Goal: Contribute content: Contribute content

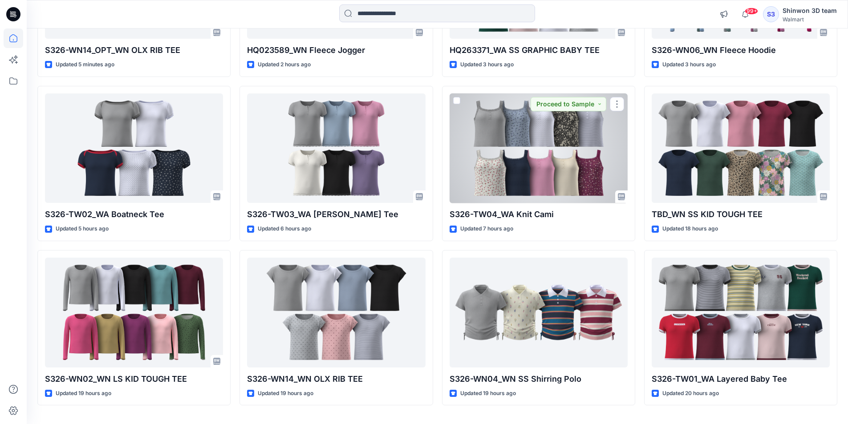
scroll to position [227, 0]
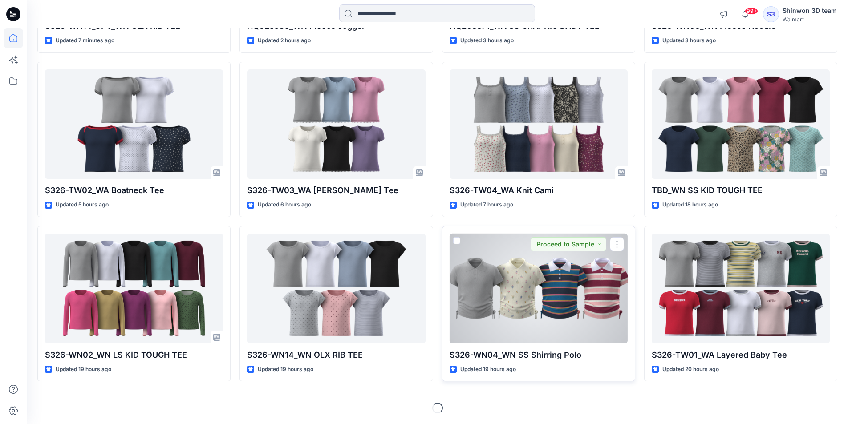
click at [552, 269] on div at bounding box center [538, 289] width 178 height 110
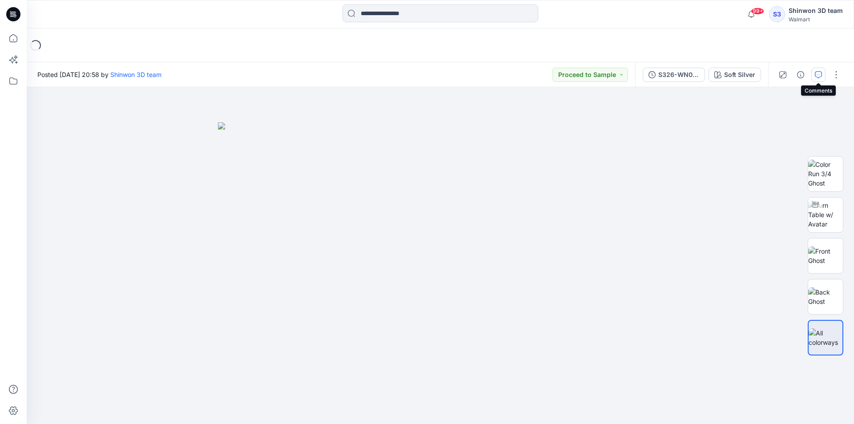
click at [819, 78] on button "button" at bounding box center [819, 75] width 14 height 14
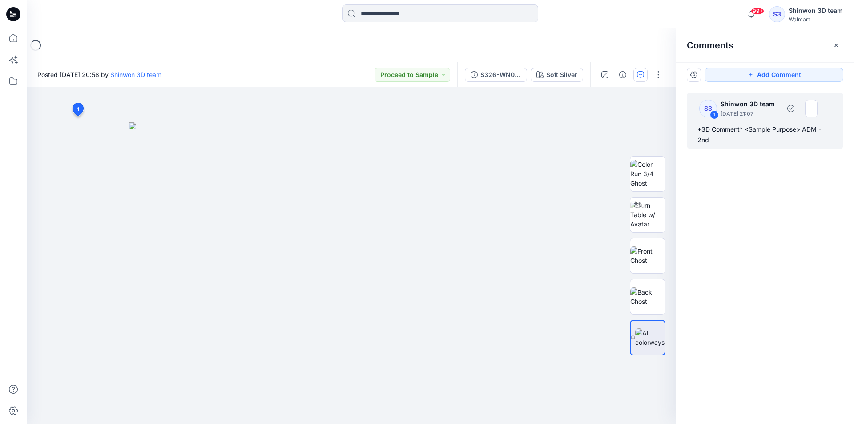
click at [757, 124] on div "S3 1 Shinwon 3D team October 14, 2025 21:07 *3D Comment* <Sample Purpose> ADM -…" at bounding box center [765, 121] width 157 height 57
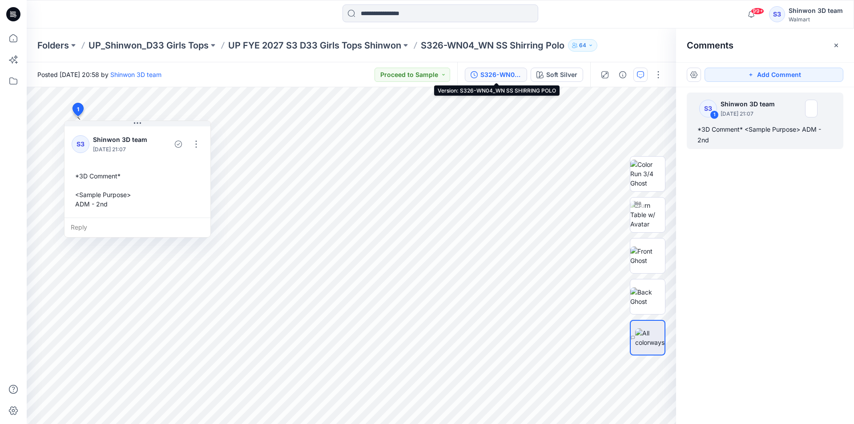
click at [513, 77] on div "S326-WN04_WN SS SHIRRING POLO" at bounding box center [501, 75] width 41 height 10
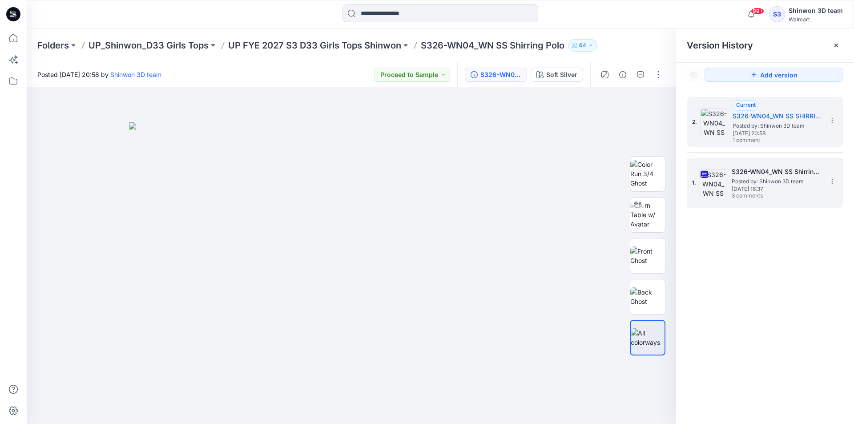
click at [726, 174] on img at bounding box center [713, 183] width 27 height 27
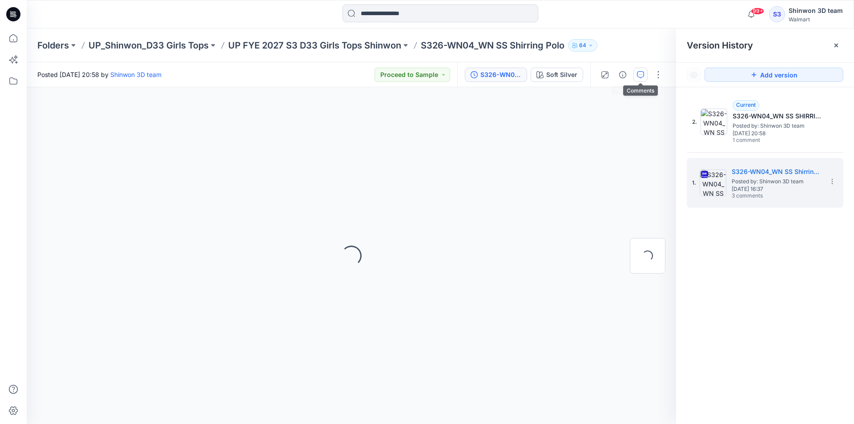
click at [647, 73] on button "button" at bounding box center [641, 75] width 14 height 14
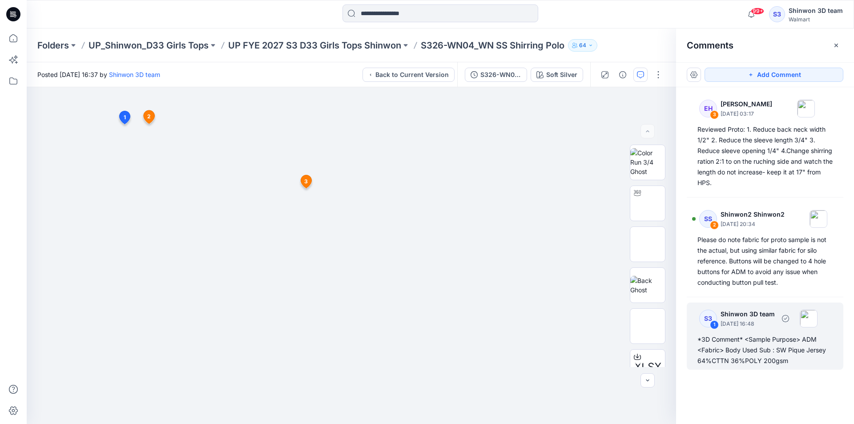
click at [766, 324] on p "September 15, 2025 16:48" at bounding box center [748, 323] width 54 height 9
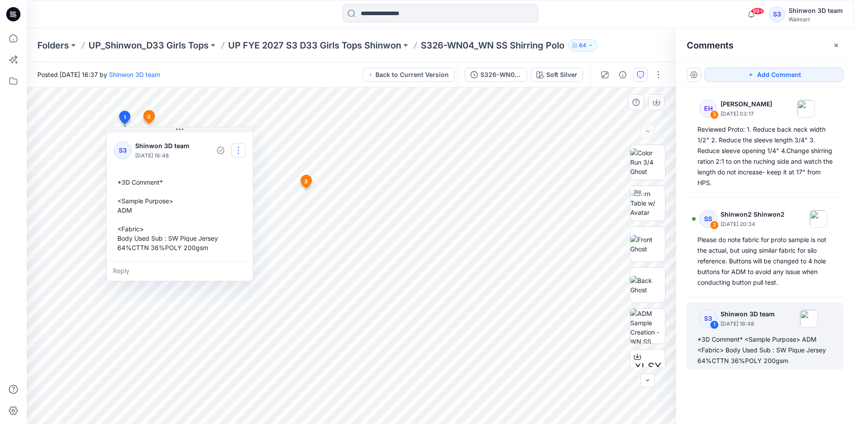
click at [238, 150] on button "button" at bounding box center [238, 150] width 14 height 14
click at [239, 168] on p "Edit comment" at bounding box center [241, 170] width 40 height 9
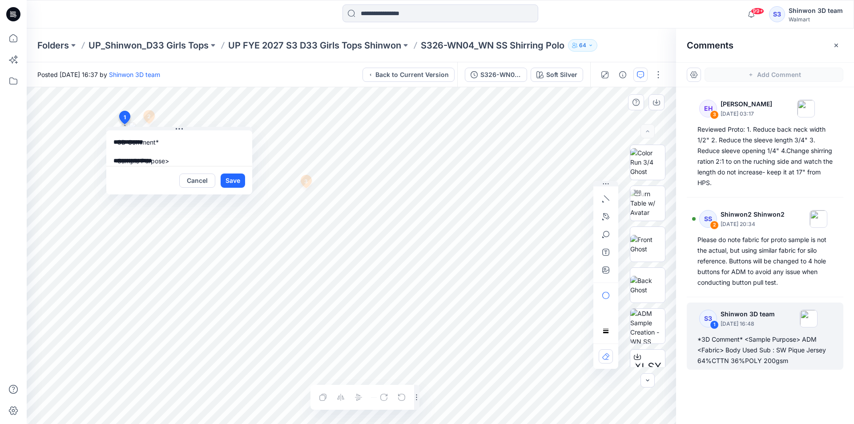
click at [89, 124] on div "**********" at bounding box center [352, 255] width 650 height 337
click at [500, 70] on div "S326-WN04_WN SS Shirring Polo" at bounding box center [501, 75] width 41 height 10
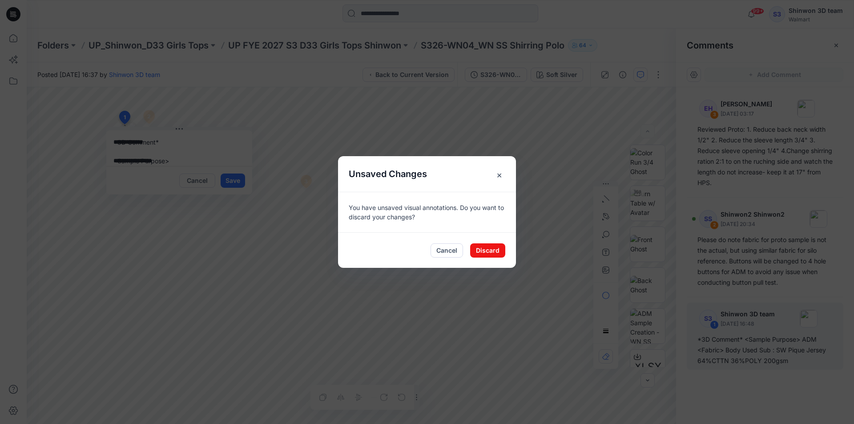
click at [495, 176] on span "×" at bounding box center [499, 175] width 16 height 16
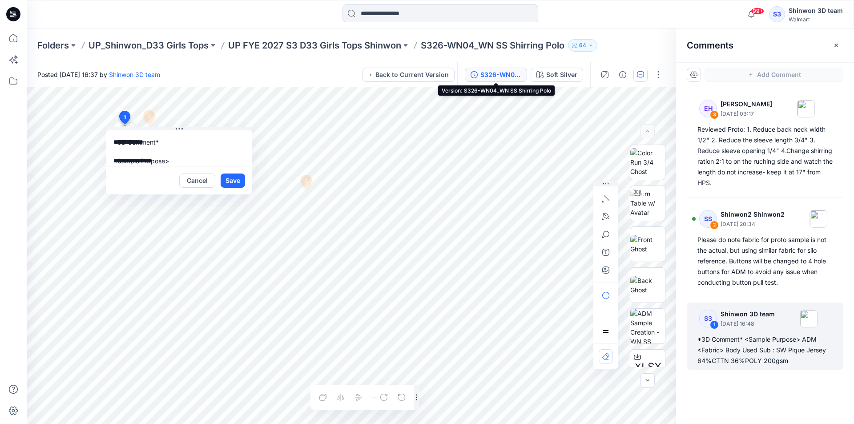
click at [508, 70] on div "S326-WN04_WN SS Shirring Polo" at bounding box center [501, 75] width 41 height 10
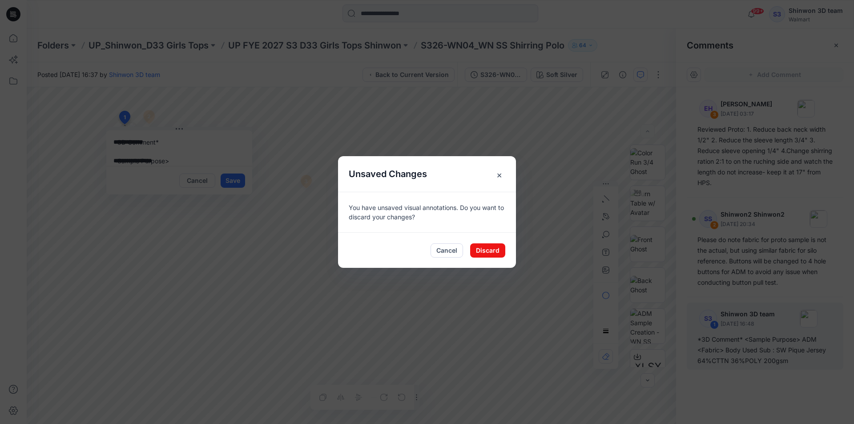
click at [501, 174] on span "×" at bounding box center [499, 175] width 16 height 16
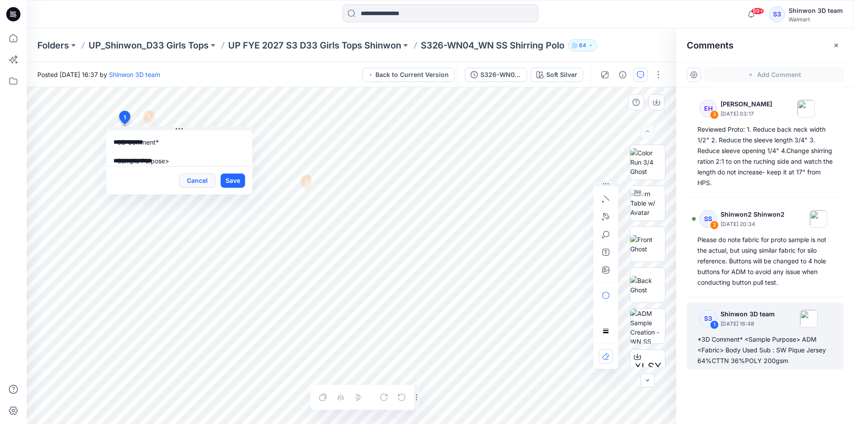
click at [190, 181] on button "Cancel" at bounding box center [197, 181] width 36 height 14
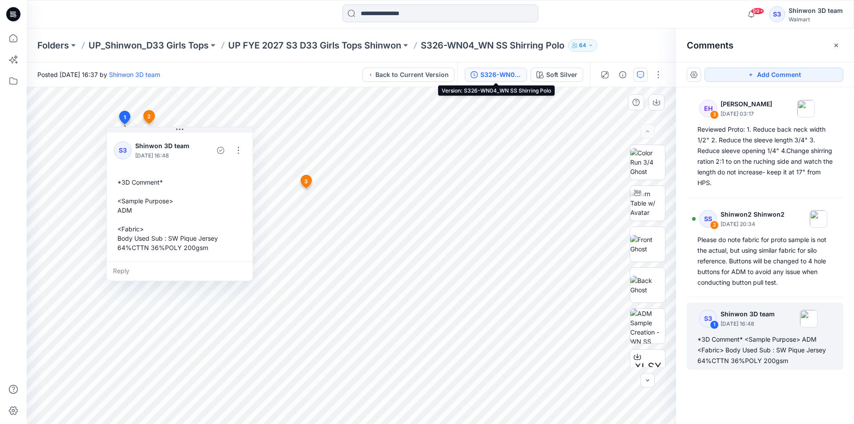
drag, startPoint x: 492, startPoint y: 73, endPoint x: 510, endPoint y: 75, distance: 18.4
click at [493, 73] on div "S326-WN04_WN SS Shirring Polo" at bounding box center [501, 75] width 41 height 10
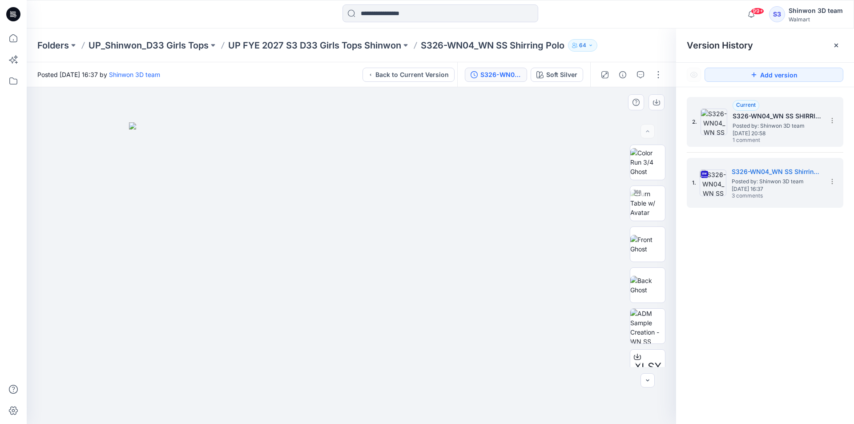
click at [764, 132] on span "Tuesday, October 14, 2025 20:58" at bounding box center [777, 133] width 89 height 6
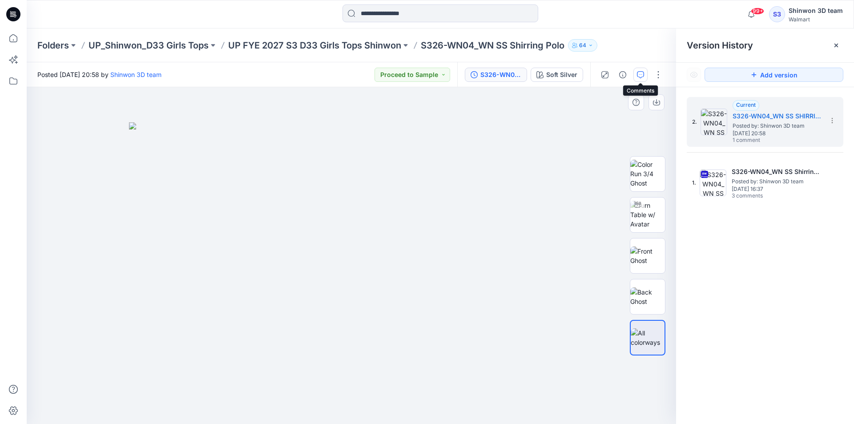
click at [645, 71] on button "button" at bounding box center [641, 75] width 14 height 14
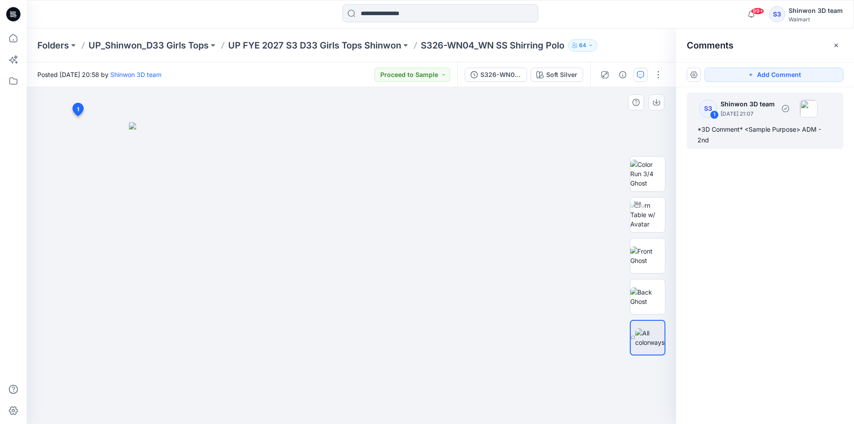
click at [721, 125] on div "*3D Comment* <Sample Purpose> ADM - 2nd" at bounding box center [765, 134] width 135 height 21
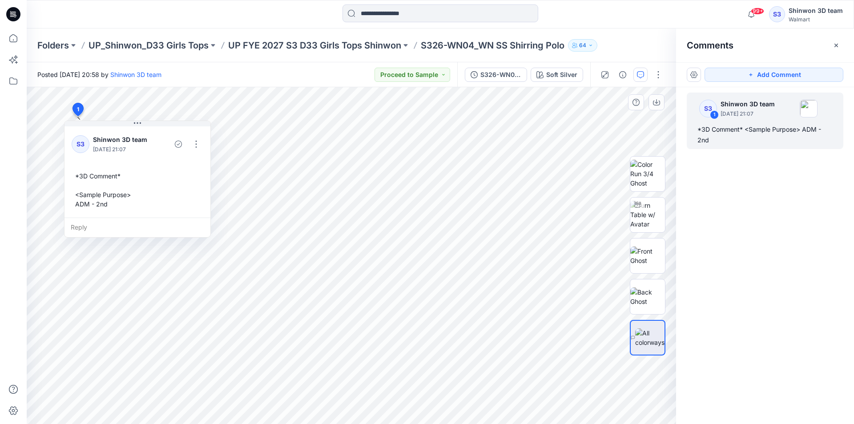
click at [121, 207] on div "*3D Comment* <Sample Purpose> ADM - 2nd" at bounding box center [138, 190] width 132 height 44
click at [201, 144] on button "button" at bounding box center [196, 144] width 14 height 14
click at [187, 166] on p "Edit comment" at bounding box center [198, 164] width 40 height 9
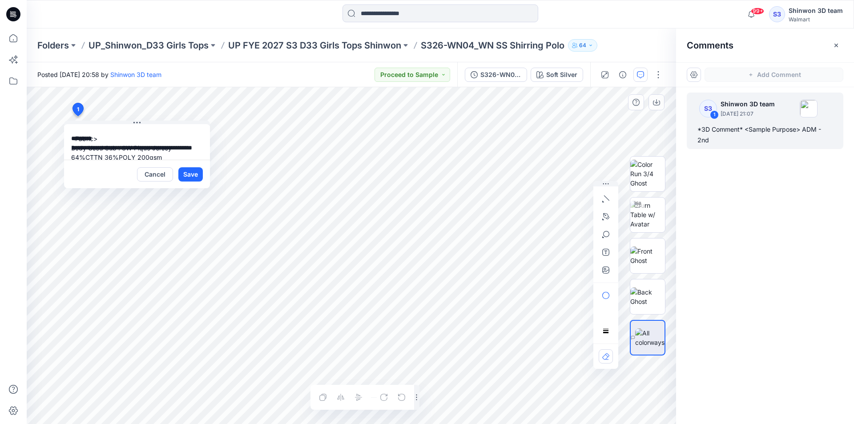
scroll to position [53, 0]
type textarea "**********"
click at [183, 170] on button "Save" at bounding box center [190, 174] width 24 height 14
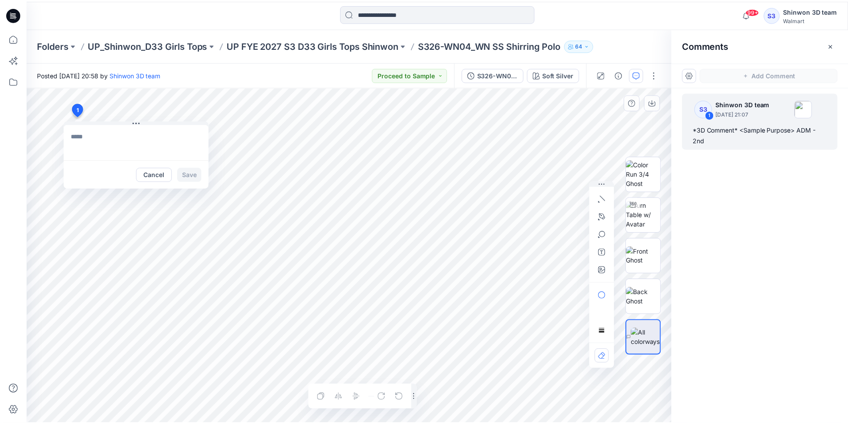
scroll to position [0, 0]
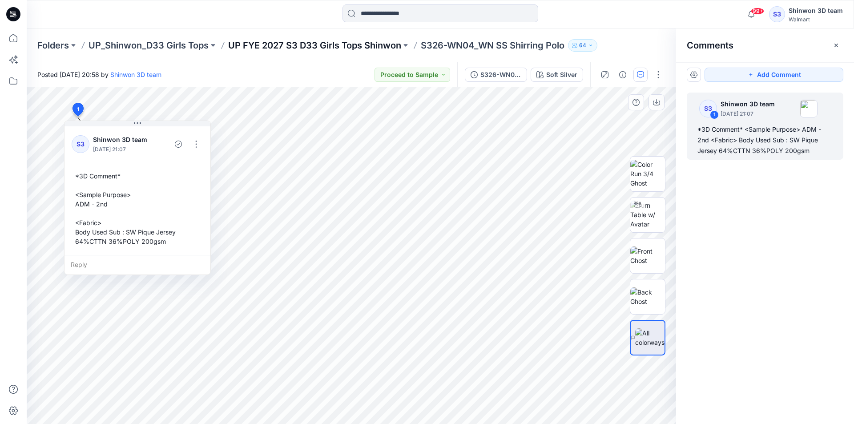
click at [321, 42] on p "UP FYE 2027 S3 D33 Girls Tops Shinwon" at bounding box center [314, 45] width 173 height 12
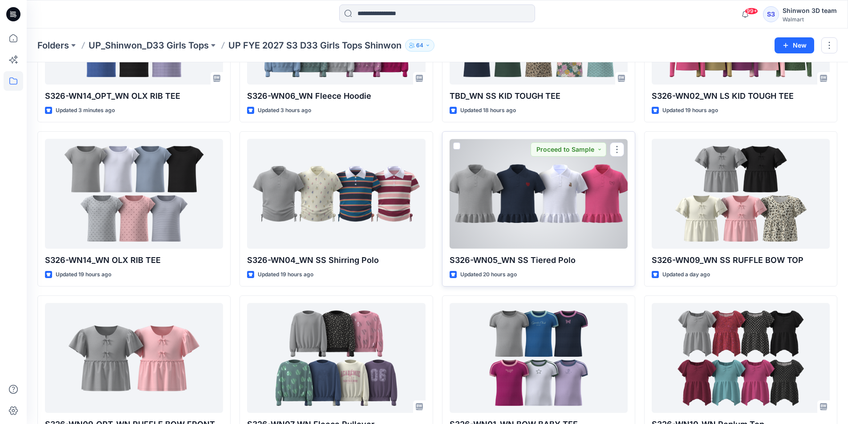
scroll to position [133, 0]
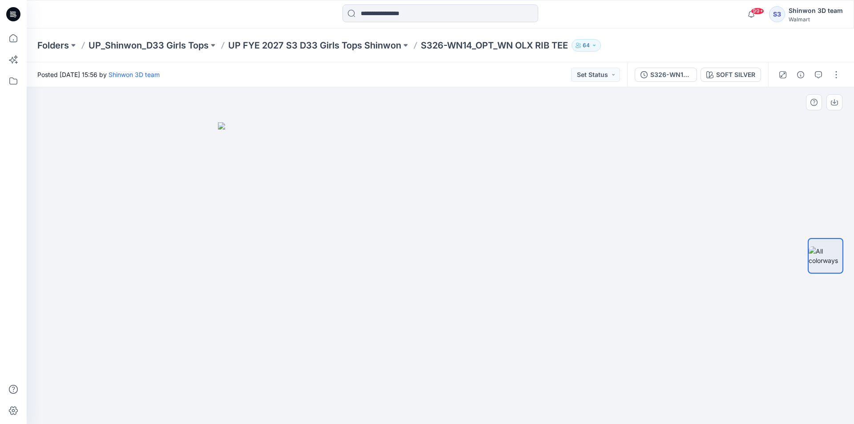
click at [376, 148] on img at bounding box center [440, 273] width 445 height 302
drag, startPoint x: 663, startPoint y: 161, endPoint x: 708, endPoint y: 114, distance: 64.8
click at [663, 161] on div at bounding box center [441, 255] width 828 height 337
click at [832, 80] on button "button" at bounding box center [836, 75] width 14 height 14
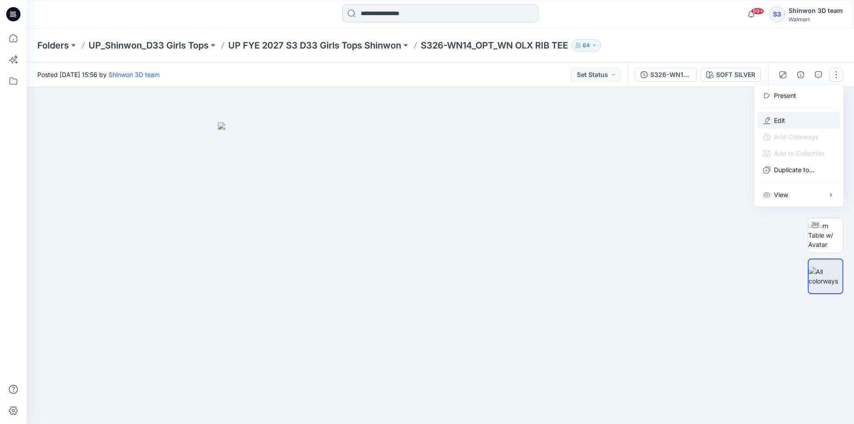
click at [778, 119] on p "Edit" at bounding box center [779, 120] width 11 height 9
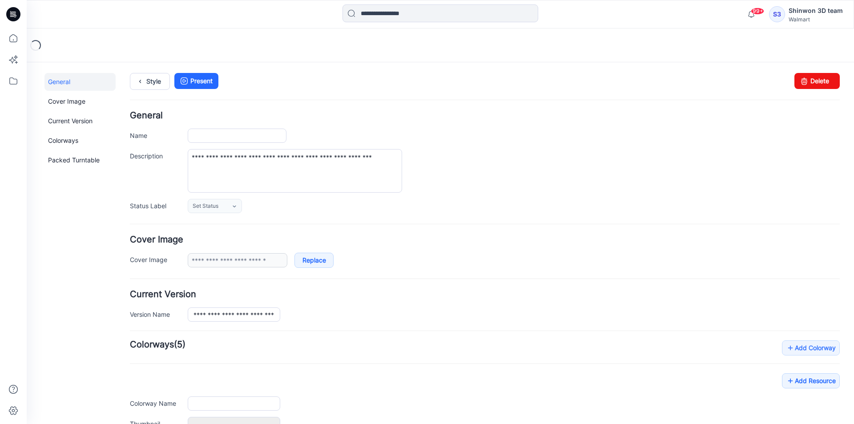
type input "**********"
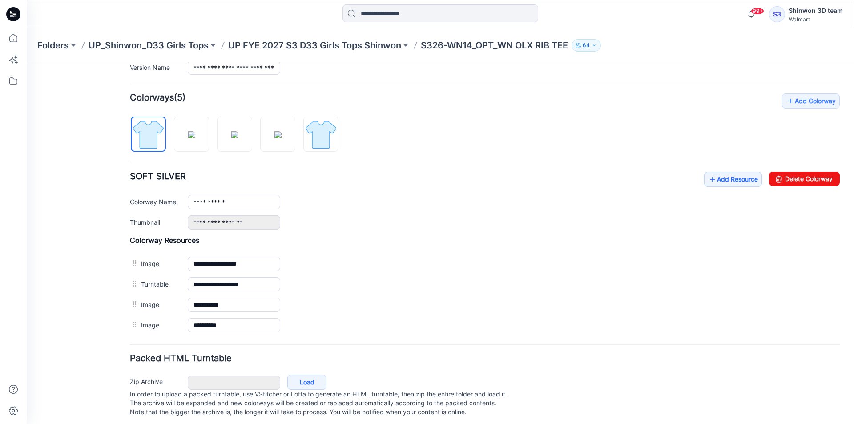
scroll to position [260, 0]
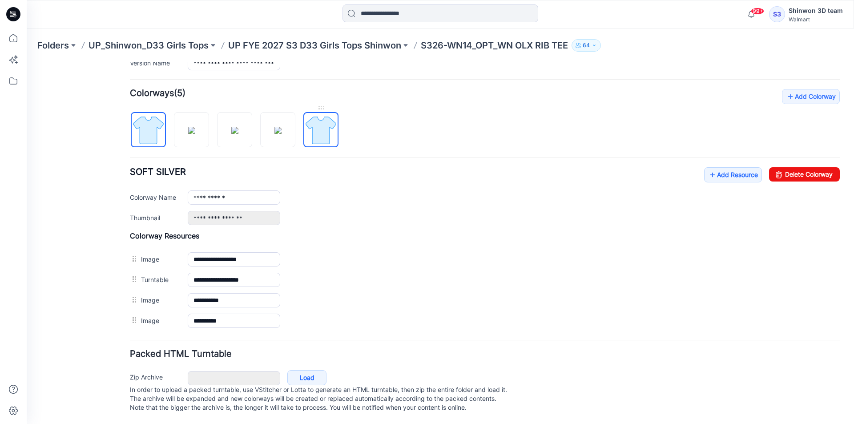
drag, startPoint x: 318, startPoint y: 130, endPoint x: 584, endPoint y: 122, distance: 266.2
click at [318, 130] on img at bounding box center [320, 129] width 33 height 33
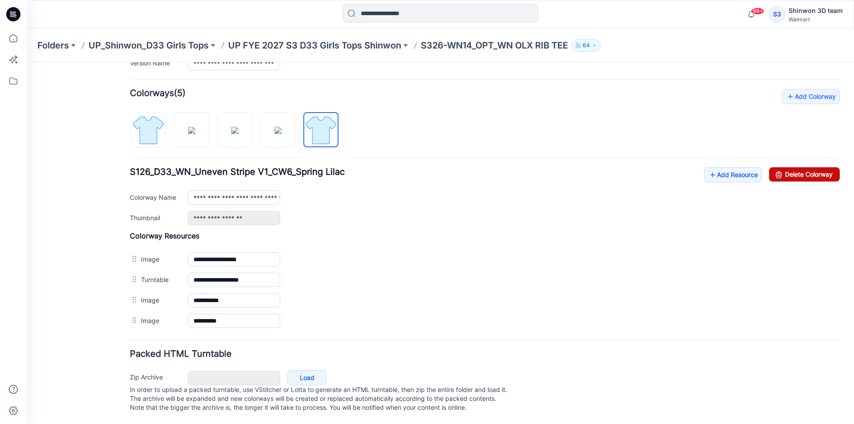
click at [793, 167] on link "Delete Colorway" at bounding box center [804, 174] width 71 height 14
click at [282, 127] on img at bounding box center [278, 130] width 7 height 7
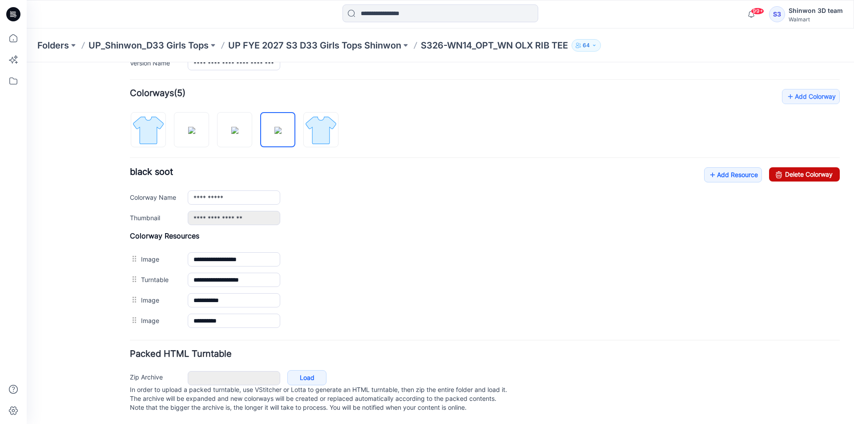
click at [812, 167] on link "Delete Colorway" at bounding box center [804, 174] width 71 height 14
drag, startPoint x: 239, startPoint y: 118, endPoint x: 567, endPoint y: 142, distance: 328.3
click at [239, 127] on img at bounding box center [234, 130] width 7 height 7
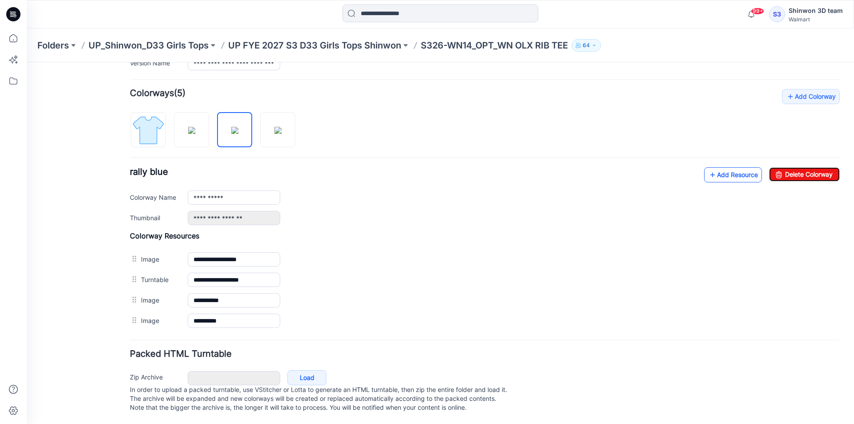
click at [797, 167] on link "Delete Colorway" at bounding box center [804, 174] width 71 height 14
drag, startPoint x: 190, startPoint y: 121, endPoint x: 200, endPoint y: 121, distance: 10.7
click at [194, 127] on img at bounding box center [191, 130] width 7 height 7
click at [809, 167] on link "Delete Colorway" at bounding box center [804, 174] width 71 height 14
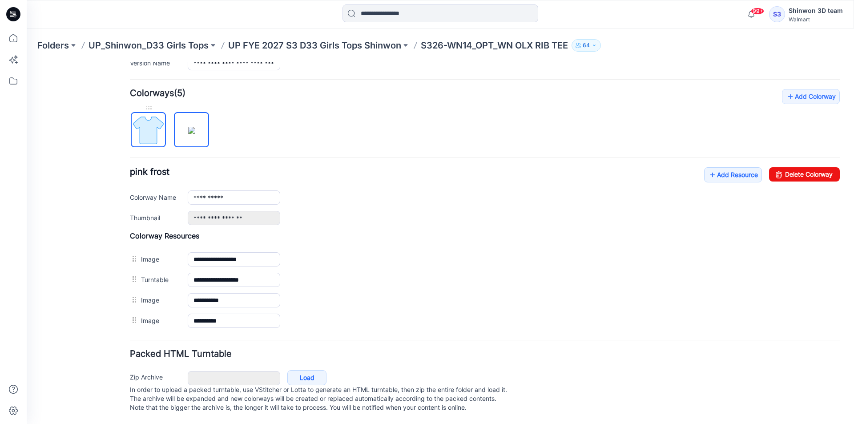
click at [150, 120] on img at bounding box center [148, 129] width 33 height 33
type input "**********"
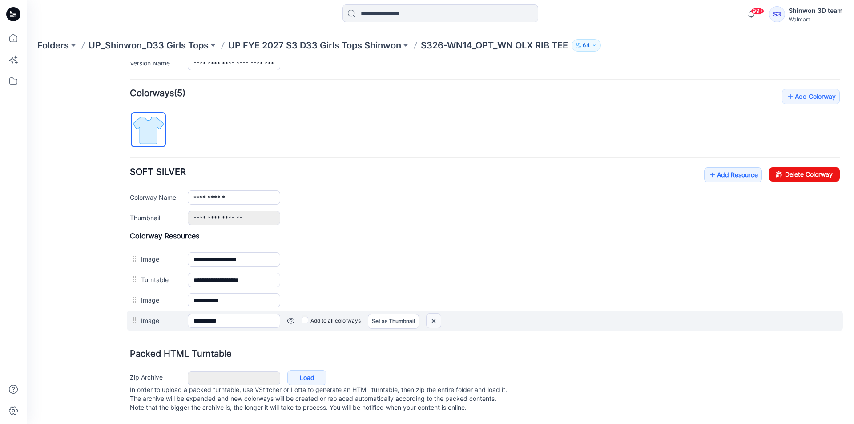
click at [438, 314] on img at bounding box center [434, 321] width 14 height 15
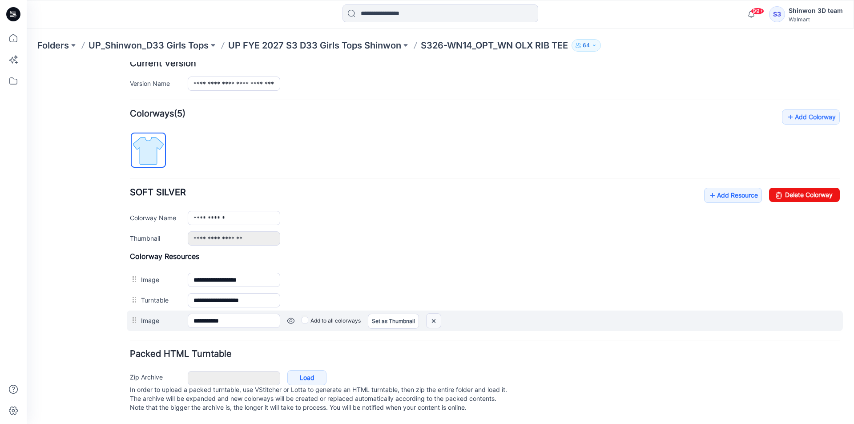
click at [438, 314] on img at bounding box center [434, 321] width 14 height 15
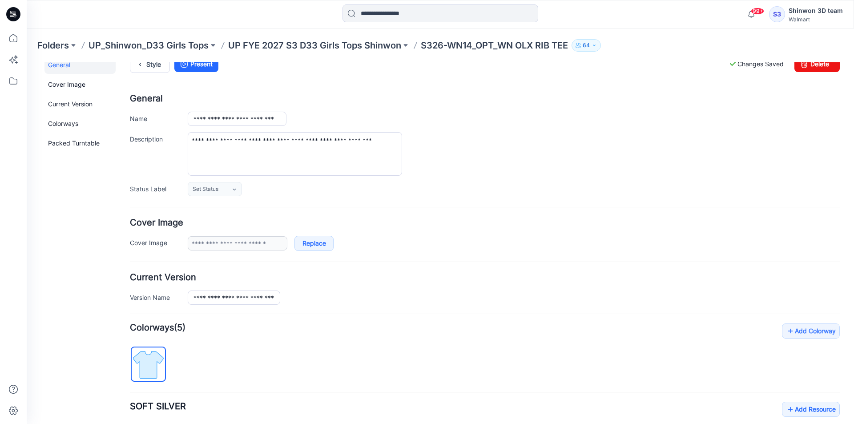
scroll to position [0, 0]
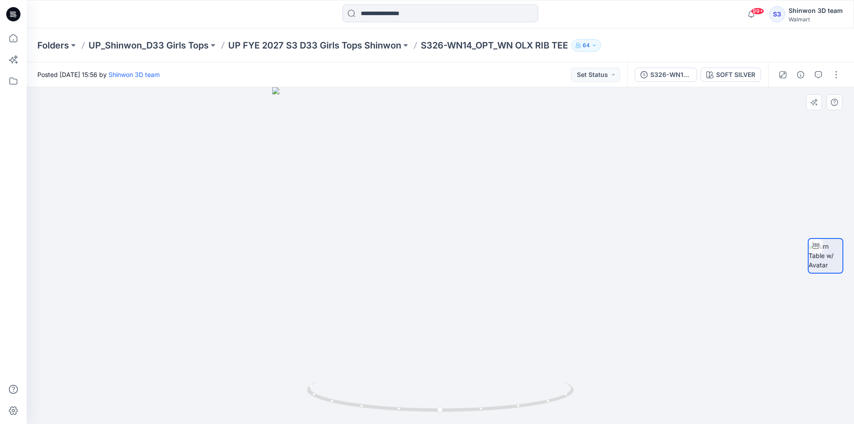
click at [699, 336] on div at bounding box center [441, 255] width 828 height 337
click at [651, 229] on div at bounding box center [441, 255] width 828 height 337
click at [684, 375] on div at bounding box center [441, 255] width 828 height 337
click at [349, 38] on div "Folders UP_Shinwon_D33 Girls Tops UP FYE 2027 S3 D33 Girls Tops Shinwon S326-WN…" at bounding box center [441, 45] width 828 height 34
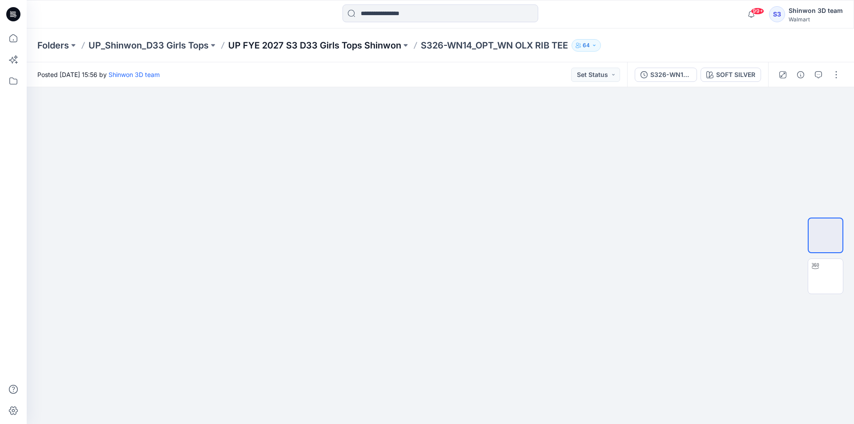
click at [351, 44] on p "UP FYE 2027 S3 D33 Girls Tops Shinwon" at bounding box center [314, 45] width 173 height 12
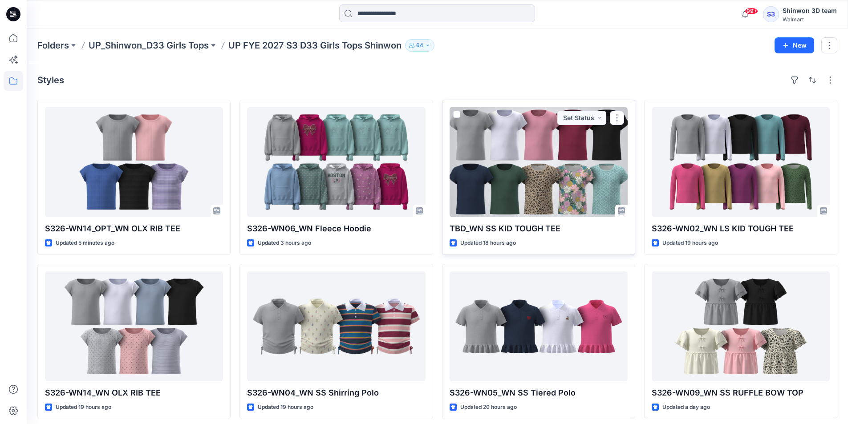
click at [596, 162] on div at bounding box center [538, 162] width 178 height 110
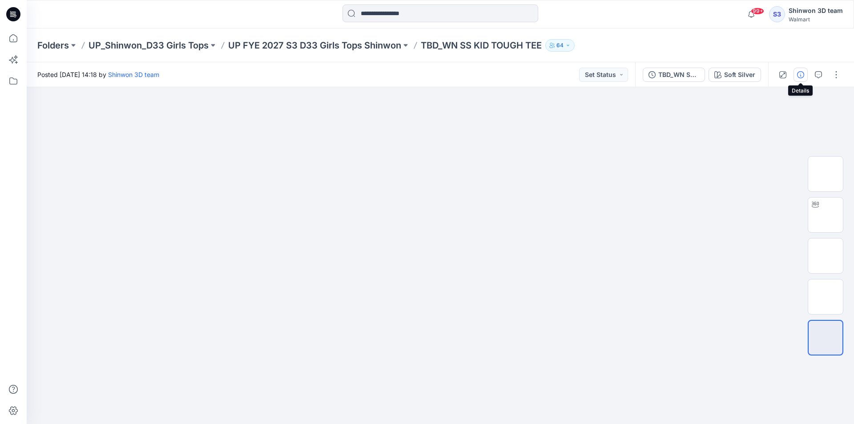
click at [804, 75] on icon "button" at bounding box center [800, 74] width 7 height 7
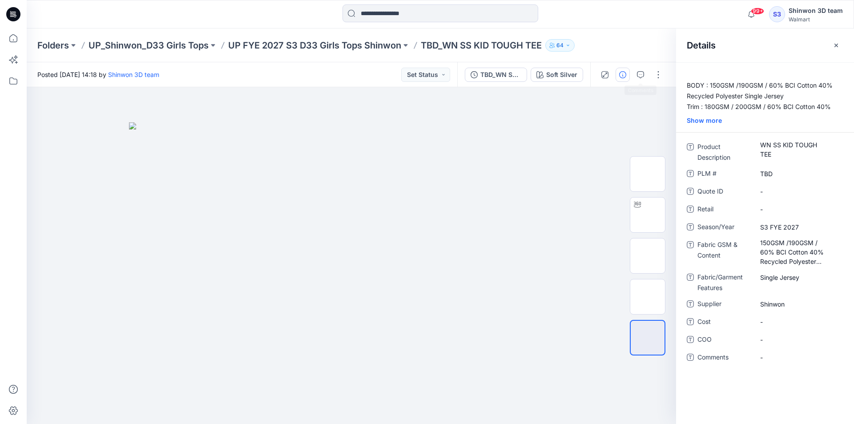
click at [632, 76] on div at bounding box center [631, 74] width 82 height 25
click at [636, 76] on button "button" at bounding box center [641, 75] width 14 height 14
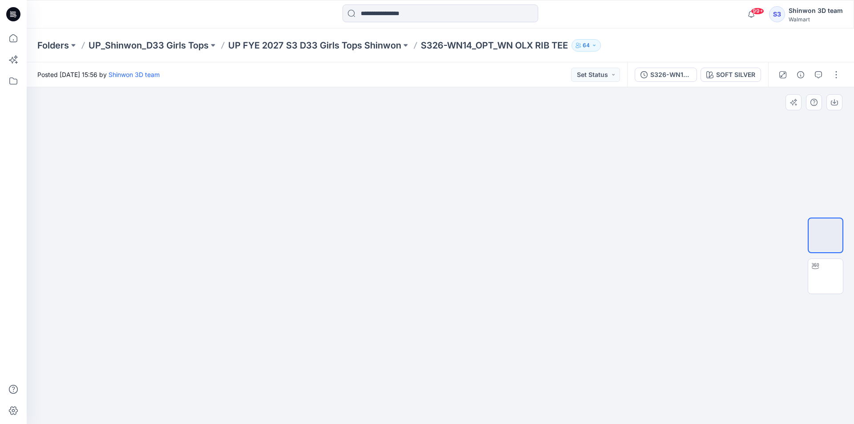
click at [474, 149] on div at bounding box center [441, 255] width 828 height 337
click at [477, 141] on div at bounding box center [441, 255] width 828 height 337
click at [833, 75] on button "button" at bounding box center [836, 75] width 14 height 14
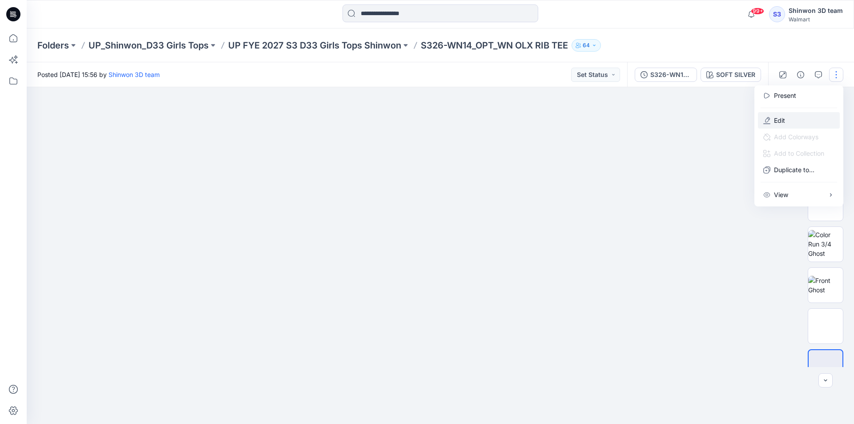
click at [786, 118] on button "Edit" at bounding box center [799, 120] width 82 height 16
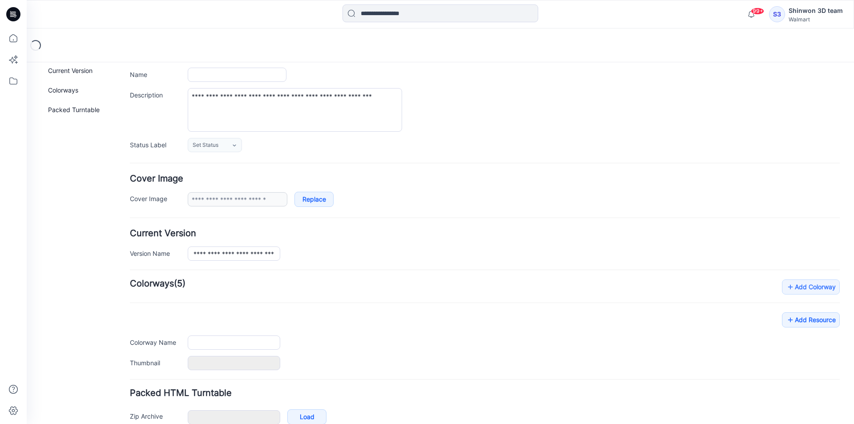
scroll to position [109, 0]
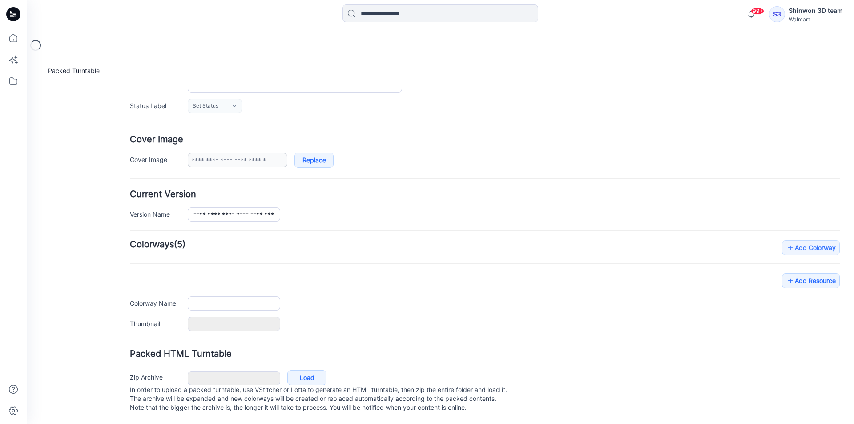
type input "**********"
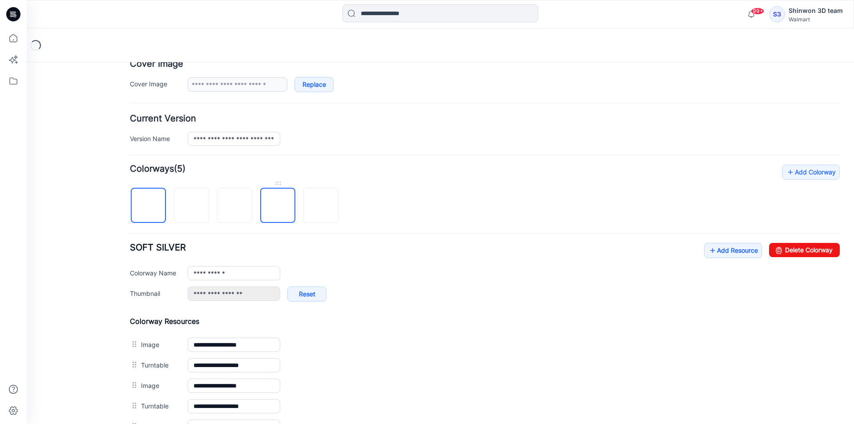
scroll to position [243, 0]
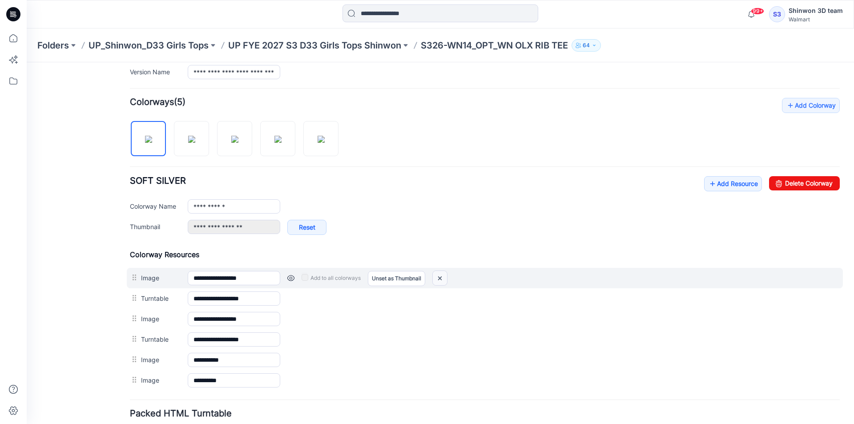
click at [444, 276] on img at bounding box center [440, 278] width 14 height 15
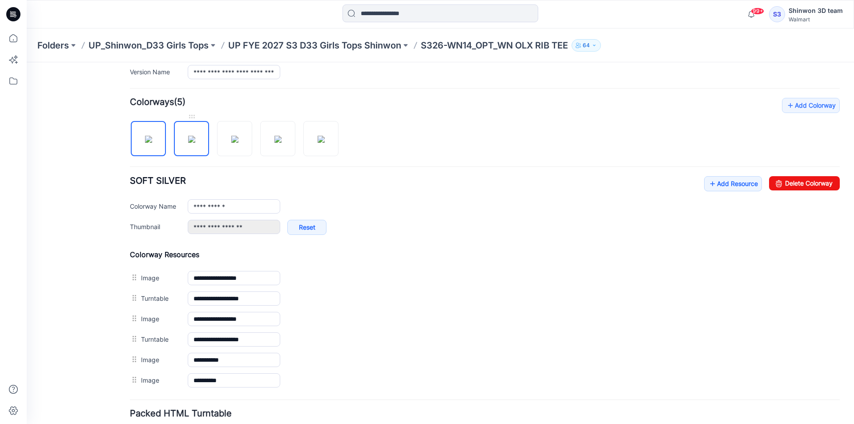
click at [188, 140] on img at bounding box center [191, 139] width 7 height 7
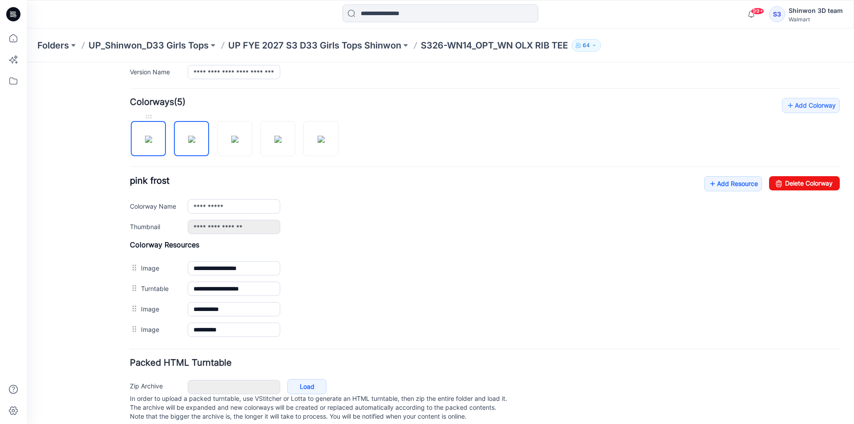
click at [152, 140] on img at bounding box center [148, 139] width 7 height 7
click at [192, 139] on img at bounding box center [191, 139] width 7 height 7
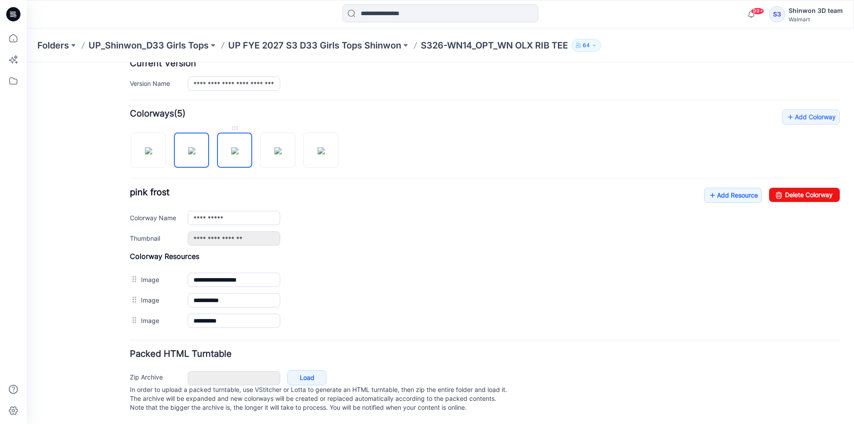
click at [231, 147] on img at bounding box center [234, 150] width 7 height 7
click at [152, 147] on img at bounding box center [148, 150] width 7 height 7
type input "**********"
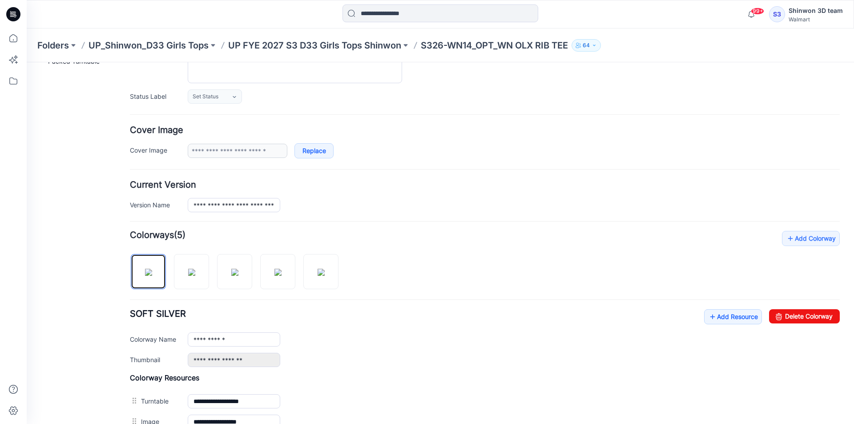
scroll to position [0, 0]
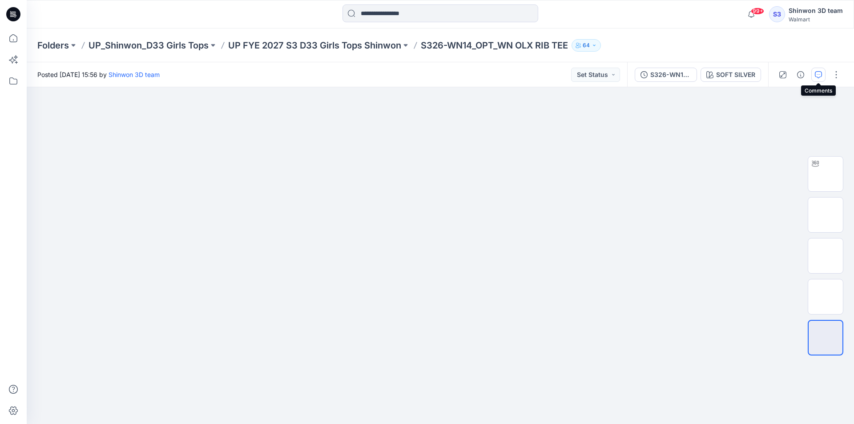
click at [817, 73] on icon "button" at bounding box center [818, 74] width 7 height 7
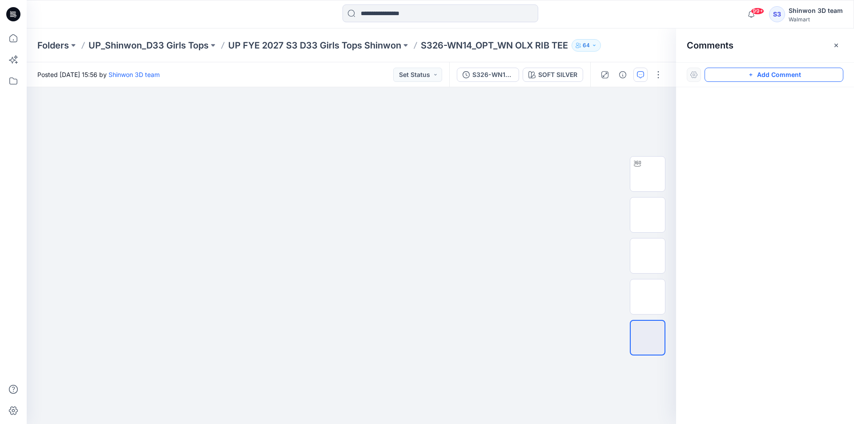
drag, startPoint x: 734, startPoint y: 77, endPoint x: 724, endPoint y: 76, distance: 10.2
click at [731, 76] on button "Add Comment" at bounding box center [774, 75] width 139 height 14
click at [101, 137] on div "1" at bounding box center [352, 255] width 650 height 337
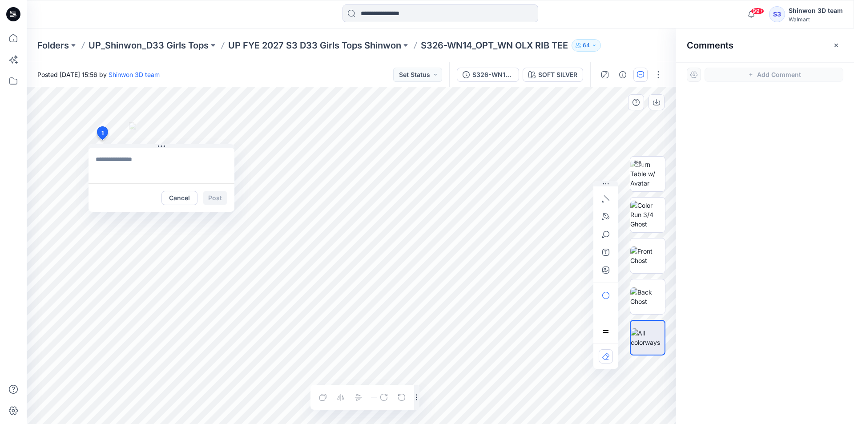
paste textarea "**********"
drag, startPoint x: 95, startPoint y: 168, endPoint x: 199, endPoint y: 181, distance: 105.4
click at [199, 181] on textarea "**********" at bounding box center [162, 166] width 146 height 36
click at [216, 162] on textarea "**********" at bounding box center [162, 166] width 146 height 36
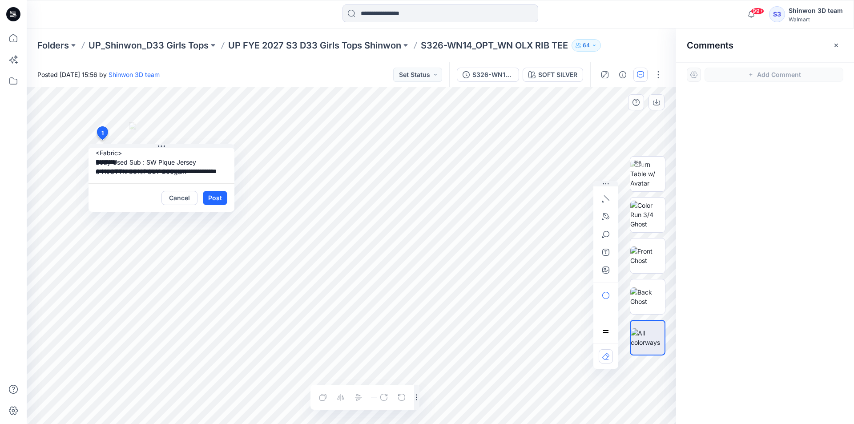
click at [166, 162] on textarea "**********" at bounding box center [162, 166] width 146 height 36
click at [151, 160] on textarea "**********" at bounding box center [162, 166] width 146 height 36
drag, startPoint x: 148, startPoint y: 162, endPoint x: 227, endPoint y: 182, distance: 82.4
click at [227, 182] on textarea "**********" at bounding box center [162, 166] width 146 height 36
paste textarea "**********"
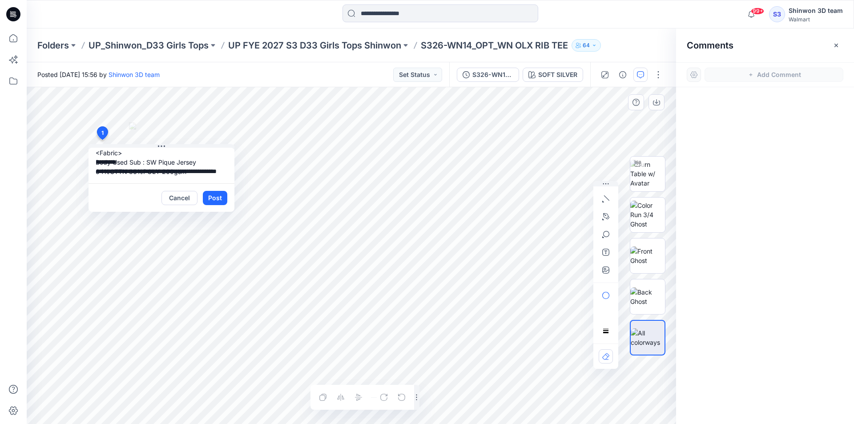
type textarea "**********"
click at [218, 193] on button "Post" at bounding box center [215, 198] width 24 height 14
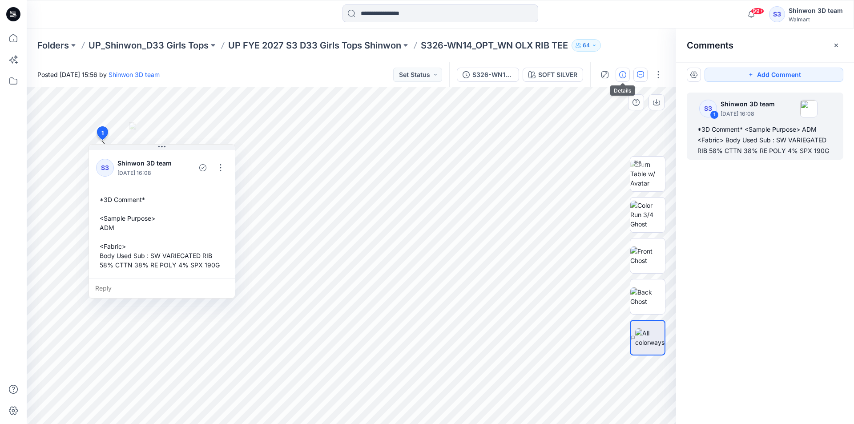
click at [628, 72] on button "button" at bounding box center [623, 75] width 14 height 14
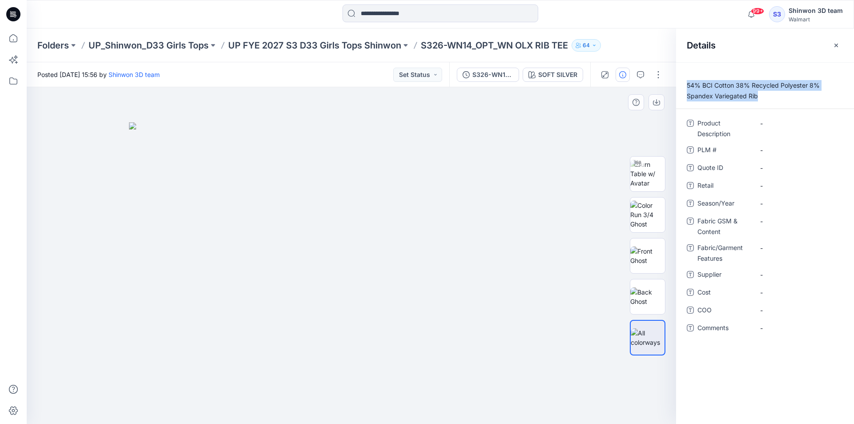
drag, startPoint x: 761, startPoint y: 97, endPoint x: 679, endPoint y: 83, distance: 83.5
click at [679, 83] on p "54% BCI Cotton 38% Recycled Polyester 8% Spandex Variegated Rib" at bounding box center [765, 90] width 178 height 21
copy p "54% BCI Cotton 38% Recycled Polyester 8% Spandex Variegated Rib"
click at [776, 218] on Content "-" at bounding box center [798, 221] width 77 height 9
type textarea "**********"
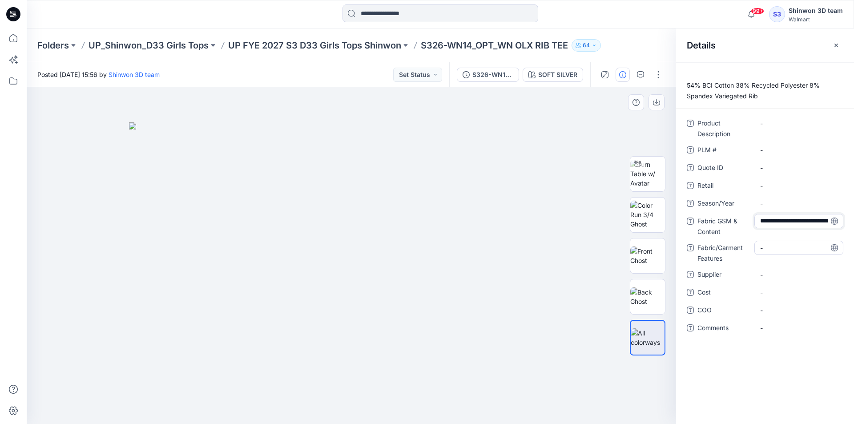
scroll to position [25, 0]
click at [776, 244] on div "**********" at bounding box center [765, 231] width 157 height 230
click at [776, 253] on Features "-" at bounding box center [798, 253] width 77 height 9
click at [776, 255] on textarea "**********" at bounding box center [799, 254] width 89 height 14
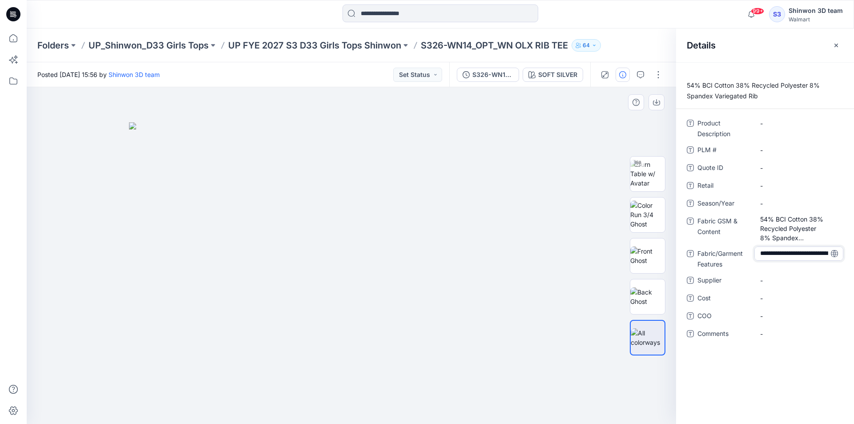
drag, startPoint x: 761, startPoint y: 256, endPoint x: 749, endPoint y: 232, distance: 27.1
click at [749, 232] on div "**********" at bounding box center [765, 233] width 157 height 235
type textarea "**********"
click at [768, 277] on span "-" at bounding box center [798, 280] width 77 height 9
type textarea "*******"
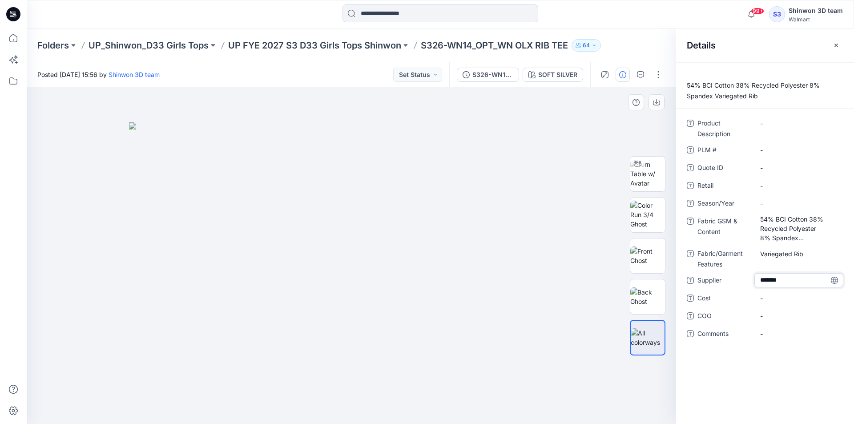
click at [761, 196] on div "Product Description - PLM # - Quote ID - Retail - Season/Year - Fabric GSM & Co…" at bounding box center [765, 233] width 157 height 235
drag, startPoint x: 424, startPoint y: 43, endPoint x: 496, endPoint y: 48, distance: 71.8
click at [496, 48] on p "S326-WN14_OPT_WN OLX RIB TEE" at bounding box center [494, 45] width 147 height 12
copy p "S326-WN14_OPT"
click at [775, 151] on \ "-" at bounding box center [798, 150] width 77 height 9
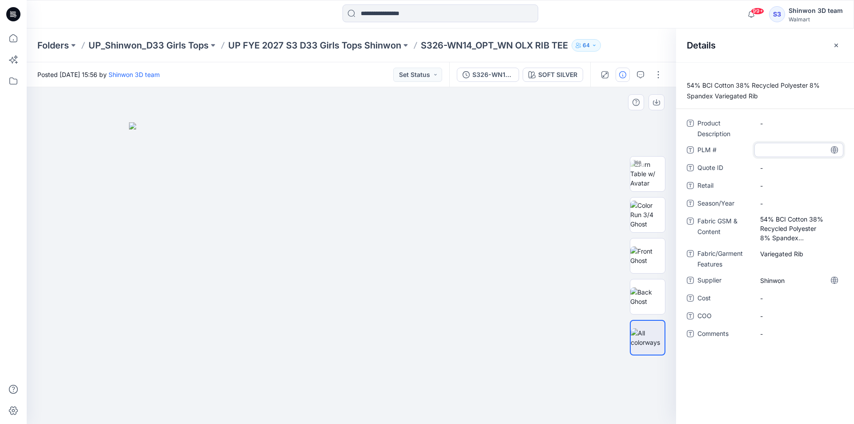
type textarea "**********"
click at [726, 155] on span "PLM #" at bounding box center [724, 151] width 53 height 12
drag, startPoint x: 503, startPoint y: 44, endPoint x: 590, endPoint y: 55, distance: 87.9
click at [574, 49] on div "Folders UP_Shinwon_D33 Girls Tops UP FYE 2027 S3 D33 Girls Tops Shinwon S326-WN…" at bounding box center [405, 45] width 737 height 12
copy p "WN OLX RIB TEE"
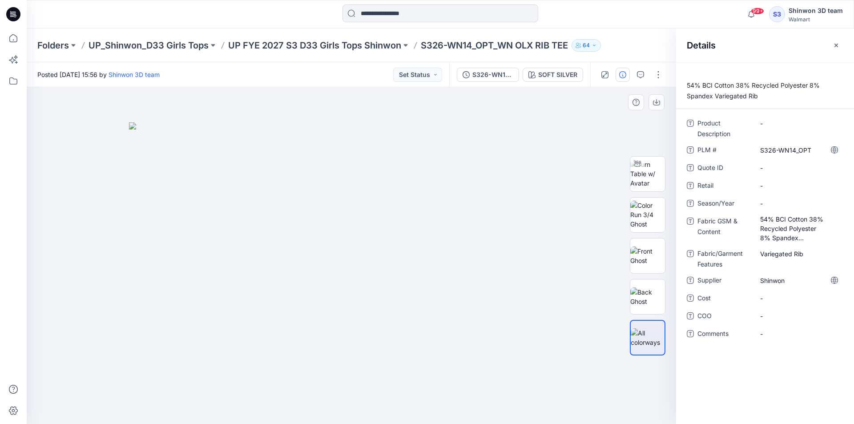
click at [753, 127] on div "Product Description -" at bounding box center [765, 127] width 157 height 23
click at [770, 128] on Description "-" at bounding box center [798, 123] width 77 height 9
click at [775, 198] on div "-" at bounding box center [799, 203] width 89 height 14
type textarea "**********"
click at [733, 193] on div "Product Description WN OLX RIB TEE PLM # S326-WN14_OPT Quote ID - Retail - Seas…" at bounding box center [765, 233] width 157 height 235
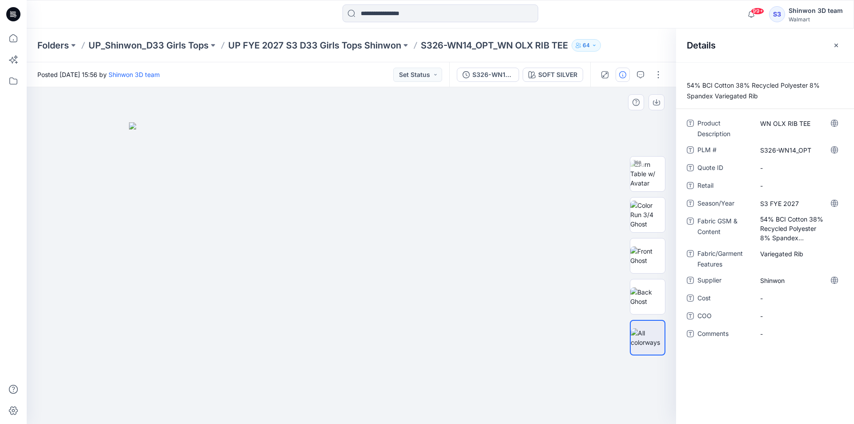
click at [507, 110] on div at bounding box center [352, 255] width 650 height 337
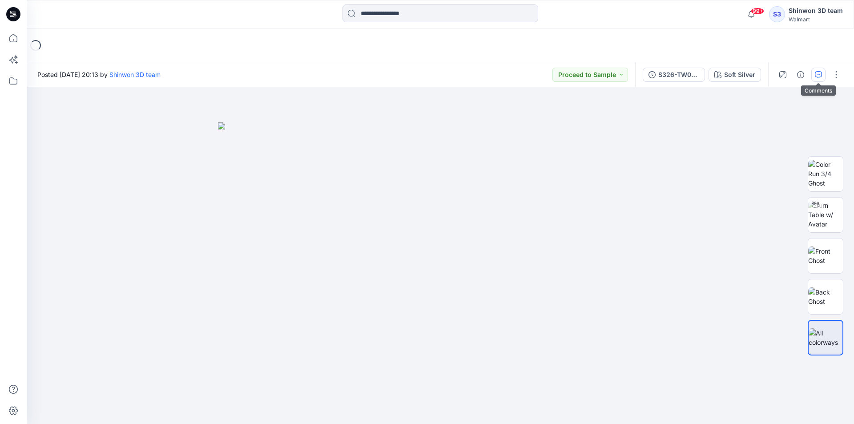
click at [821, 73] on icon "button" at bounding box center [818, 74] width 7 height 7
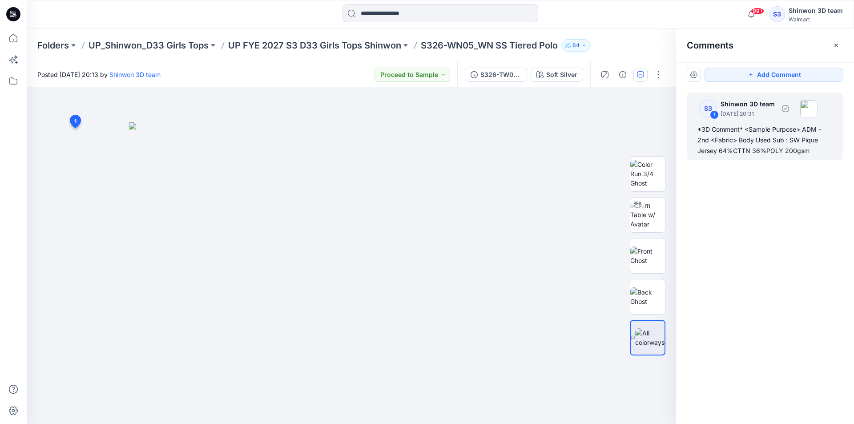
click at [788, 125] on div "*3D Comment* <Sample Purpose> ADM - 2nd <Fabric> Body Used Sub : SW Pique Jerse…" at bounding box center [765, 140] width 135 height 32
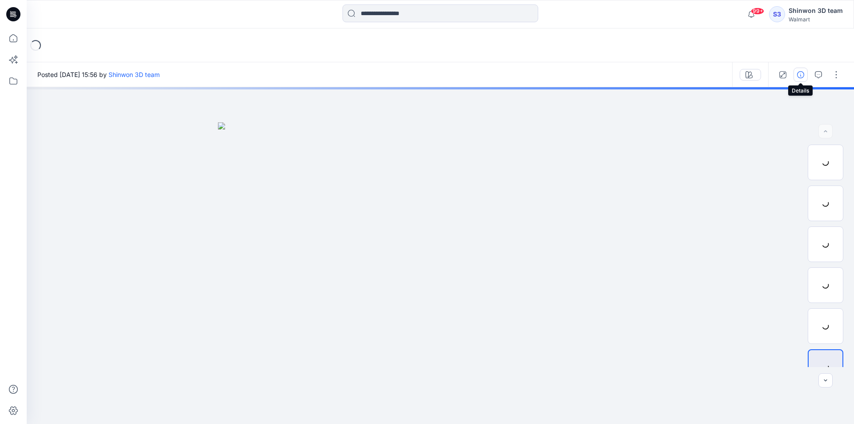
click at [801, 73] on icon "button" at bounding box center [800, 74] width 7 height 7
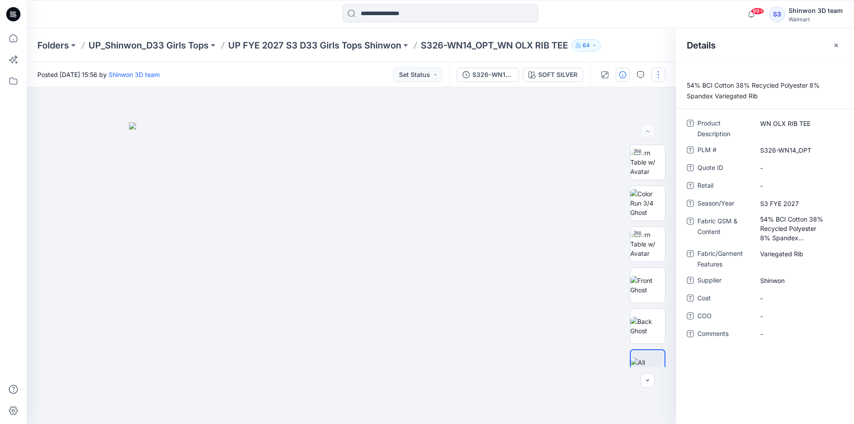
click at [658, 72] on button "button" at bounding box center [658, 75] width 14 height 14
click at [611, 123] on button "Edit" at bounding box center [621, 120] width 82 height 16
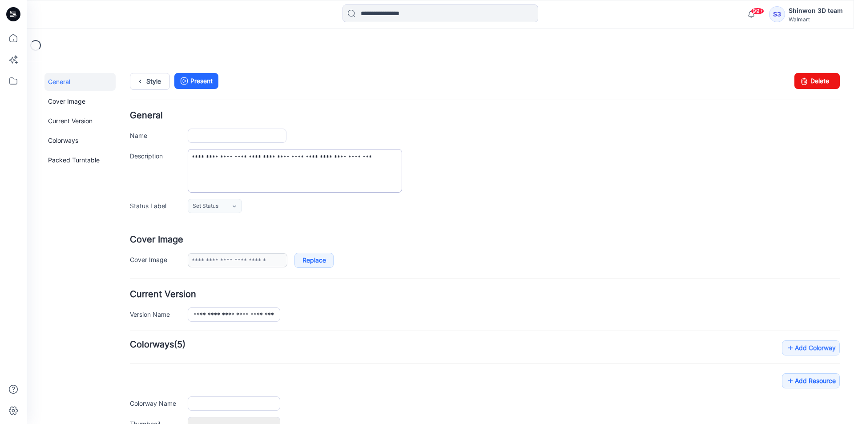
type input "**********"
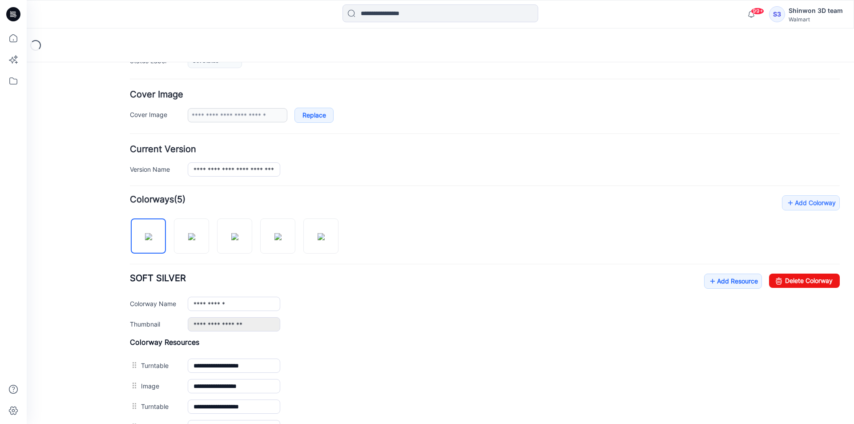
scroll to position [178, 0]
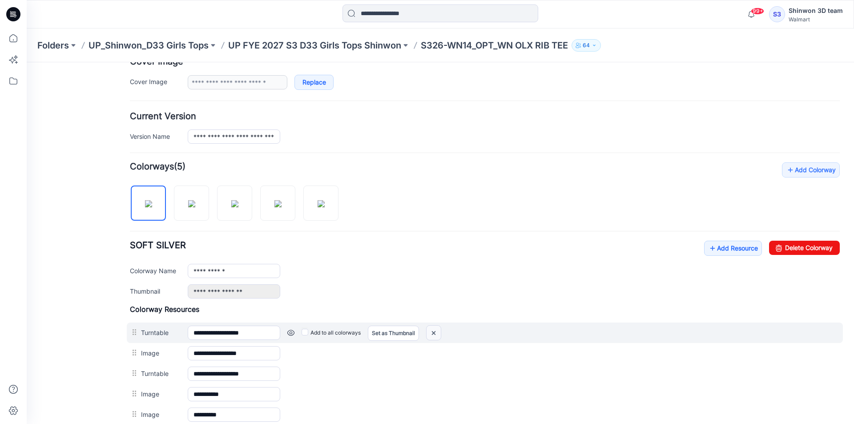
drag, startPoint x: 438, startPoint y: 336, endPoint x: 501, endPoint y: 103, distance: 241.1
click at [438, 336] on img at bounding box center [434, 333] width 14 height 15
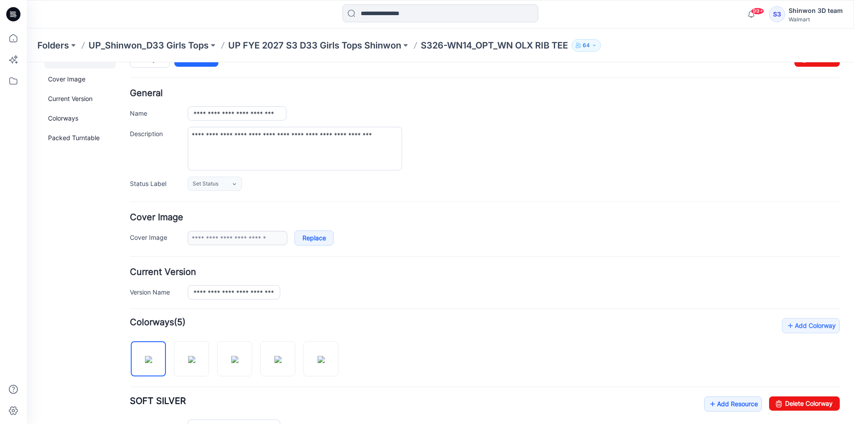
scroll to position [0, 0]
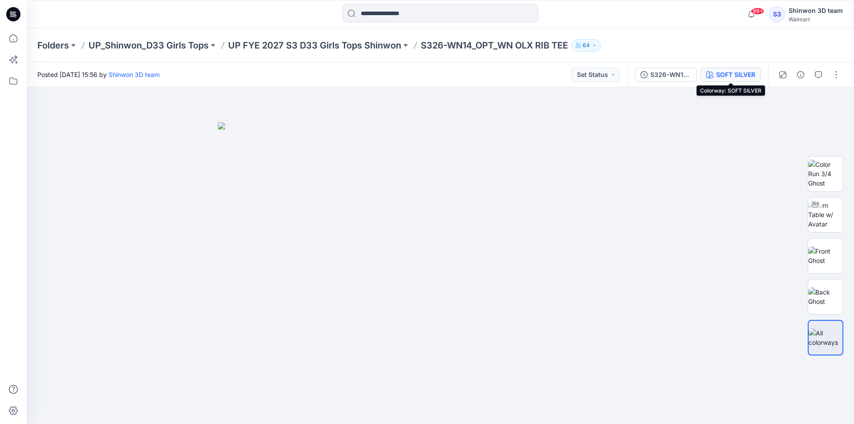
click at [720, 77] on div "SOFT SILVER" at bounding box center [735, 75] width 39 height 10
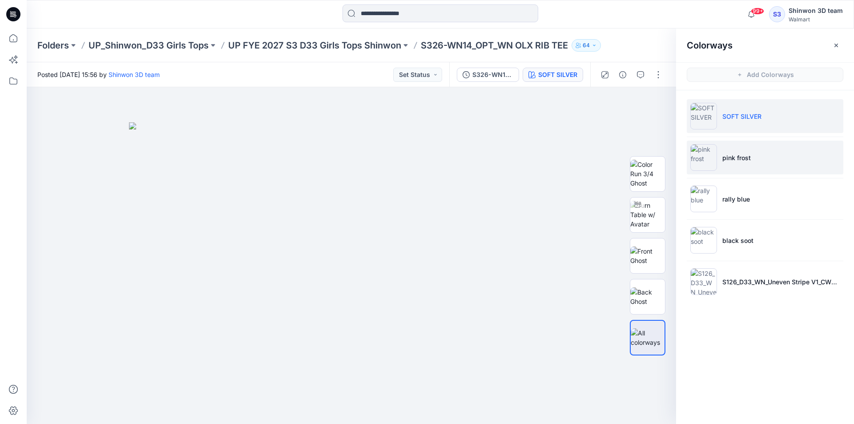
click at [735, 160] on p "pink frost" at bounding box center [737, 157] width 28 height 9
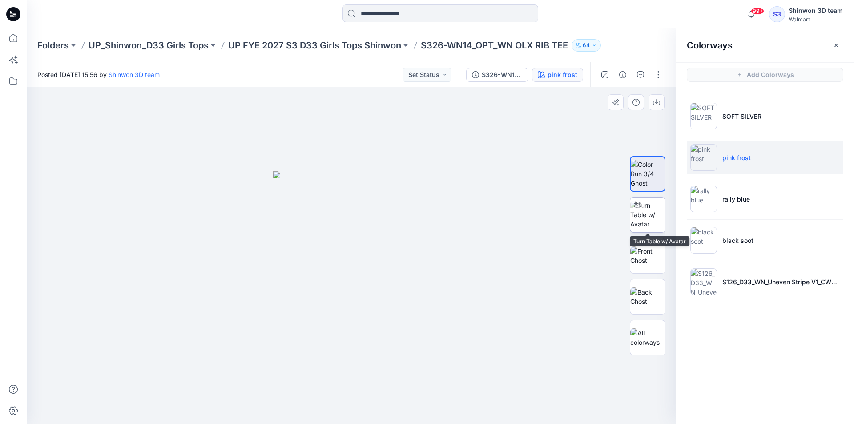
click at [642, 217] on img at bounding box center [648, 215] width 35 height 28
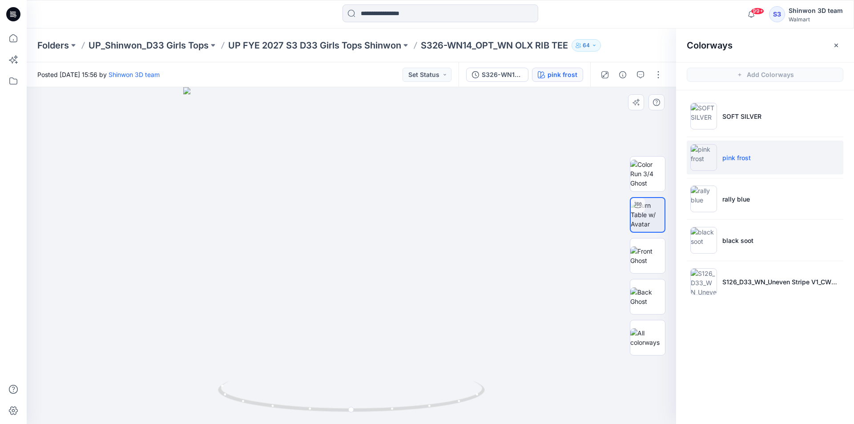
click at [535, 162] on div at bounding box center [352, 255] width 650 height 337
click at [375, 44] on p "UP FYE 2027 S3 D33 Girls Tops Shinwon" at bounding box center [314, 45] width 173 height 12
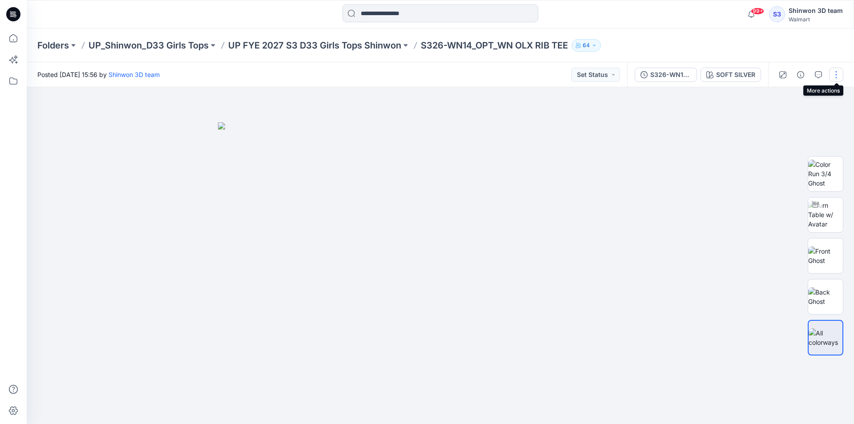
click at [832, 74] on button "button" at bounding box center [836, 75] width 14 height 14
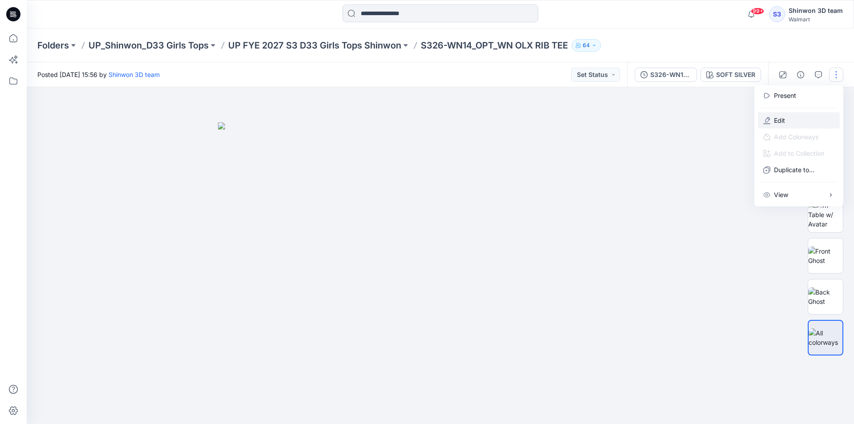
click at [794, 117] on button "Edit" at bounding box center [799, 120] width 82 height 16
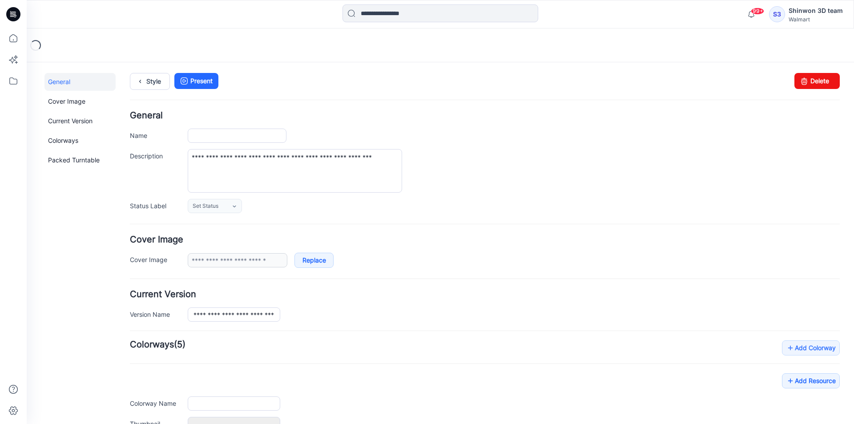
type input "**********"
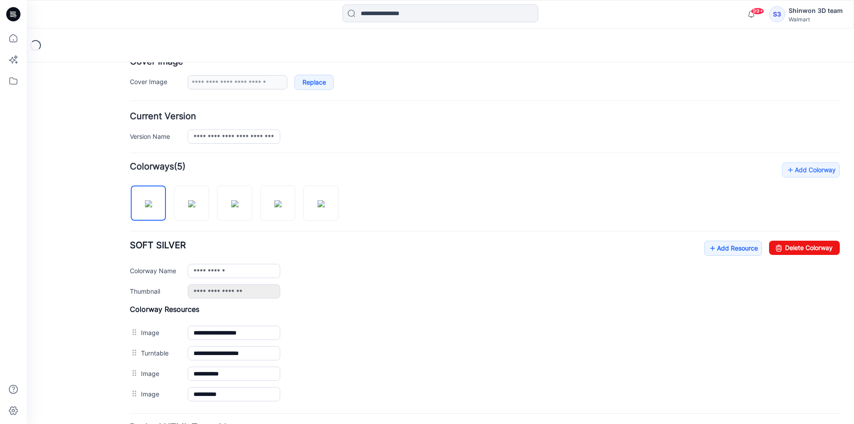
scroll to position [260, 0]
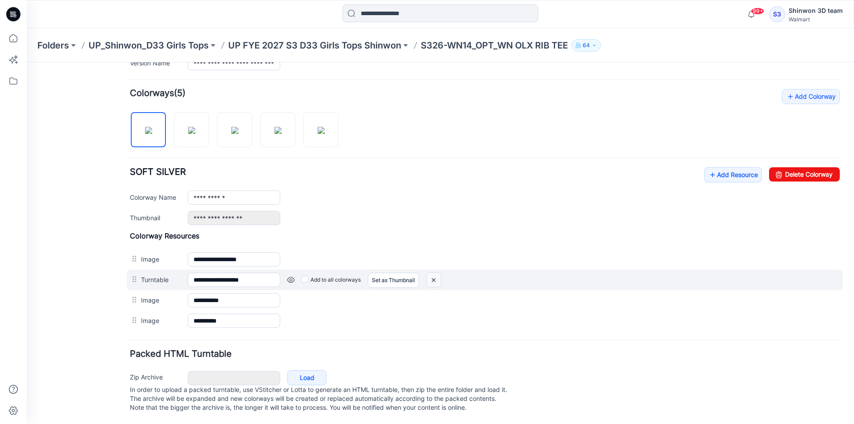
drag, startPoint x: 436, startPoint y: 271, endPoint x: 501, endPoint y: 111, distance: 172.9
click at [436, 273] on img at bounding box center [434, 280] width 14 height 15
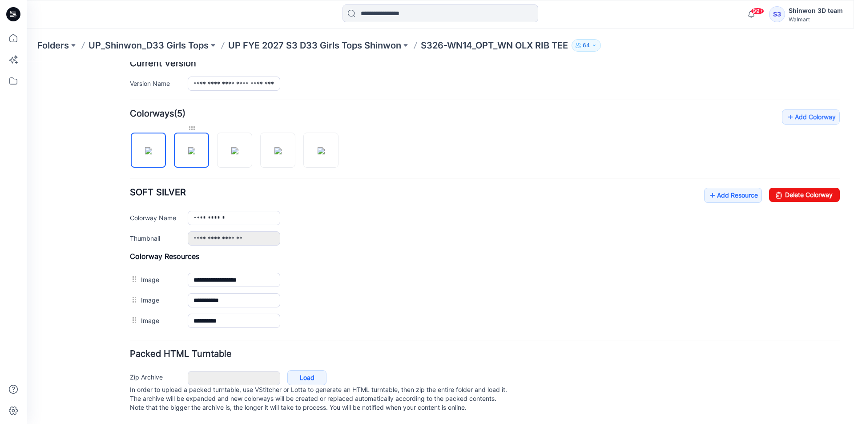
scroll to position [240, 0]
click at [191, 147] on img at bounding box center [191, 150] width 7 height 7
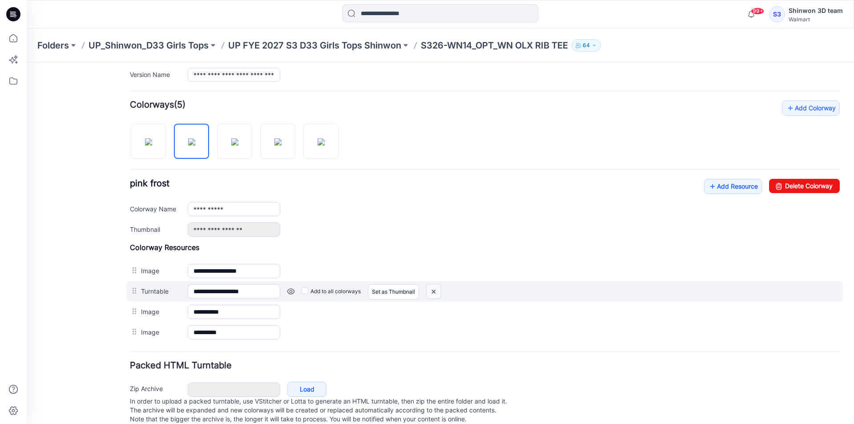
click at [437, 288] on img at bounding box center [434, 291] width 14 height 15
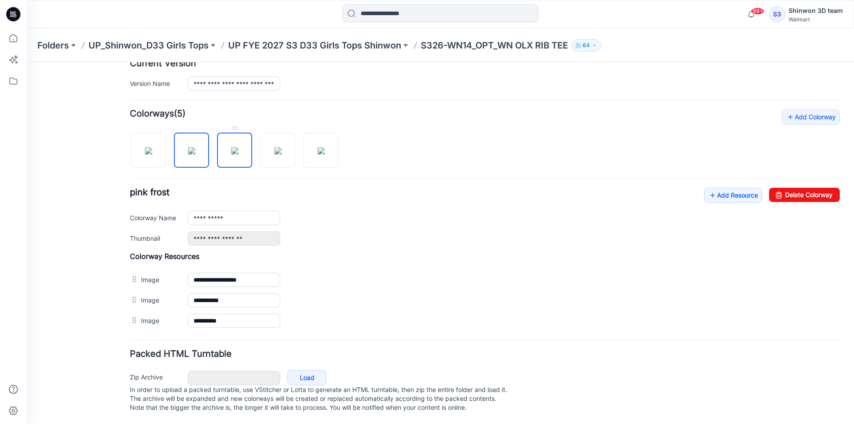
drag, startPoint x: 239, startPoint y: 138, endPoint x: 247, endPoint y: 146, distance: 11.3
click at [239, 147] on img at bounding box center [234, 150] width 7 height 7
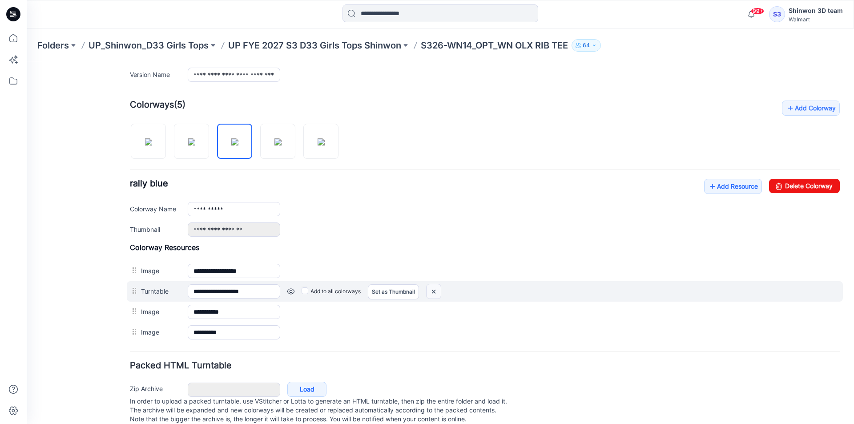
drag, startPoint x: 434, startPoint y: 290, endPoint x: 492, endPoint y: 106, distance: 192.8
click at [434, 290] on img at bounding box center [434, 291] width 14 height 15
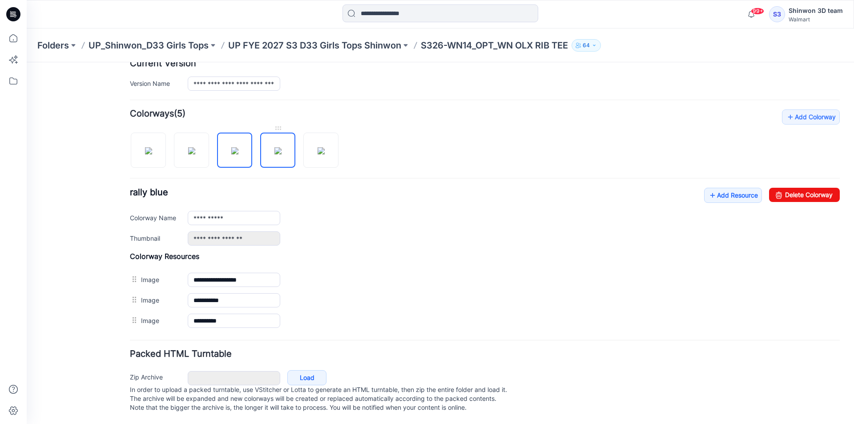
drag, startPoint x: 264, startPoint y: 142, endPoint x: 274, endPoint y: 149, distance: 11.8
click at [275, 147] on img at bounding box center [278, 150] width 7 height 7
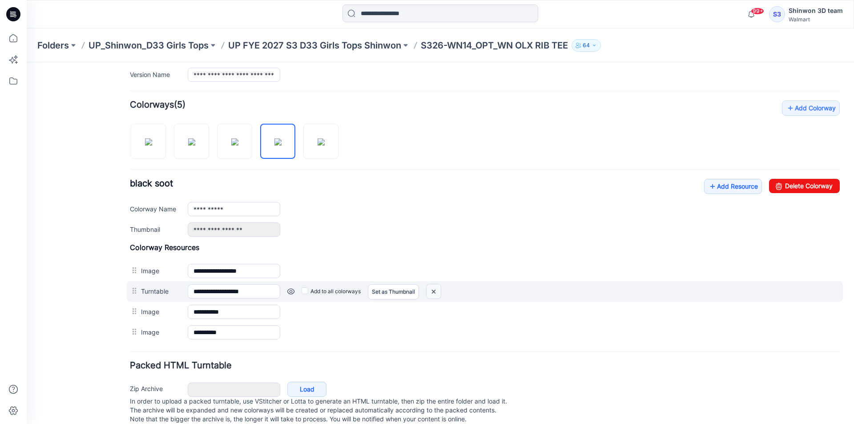
drag, startPoint x: 429, startPoint y: 291, endPoint x: 493, endPoint y: 113, distance: 189.3
click at [429, 291] on img at bounding box center [434, 291] width 14 height 15
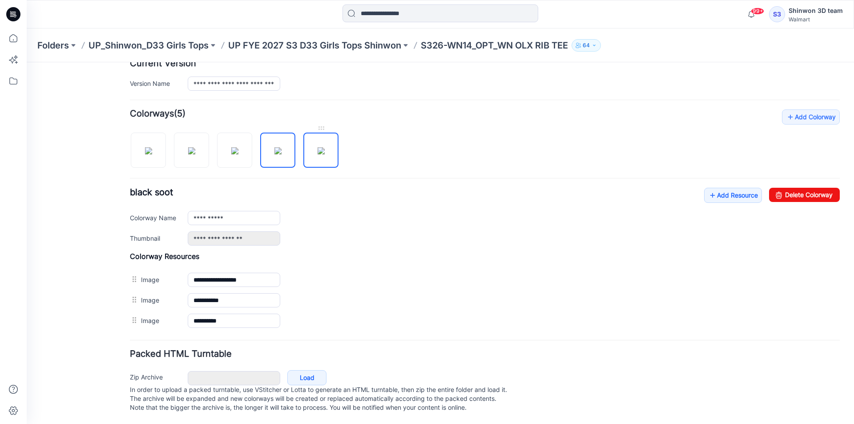
click at [318, 147] on img at bounding box center [321, 150] width 7 height 7
type input "**********"
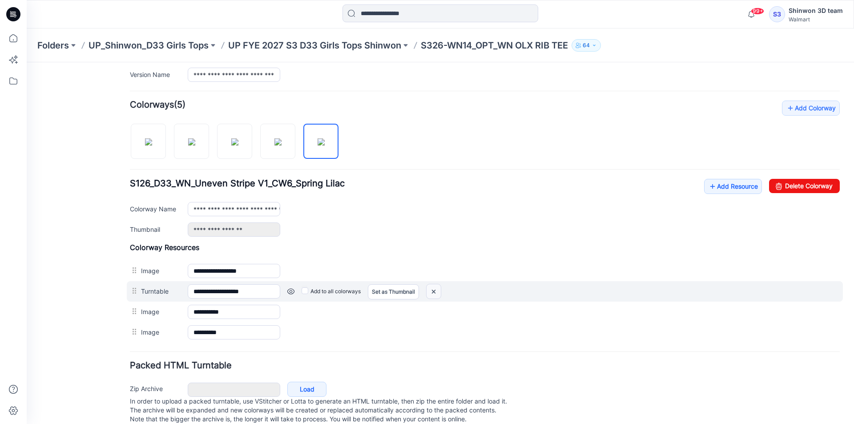
drag, startPoint x: 502, startPoint y: 112, endPoint x: 437, endPoint y: 291, distance: 190.9
click at [437, 291] on img at bounding box center [434, 291] width 14 height 15
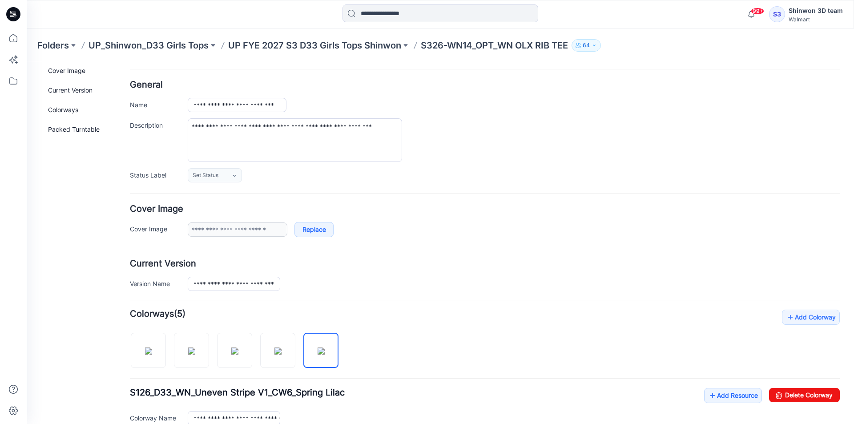
scroll to position [0, 0]
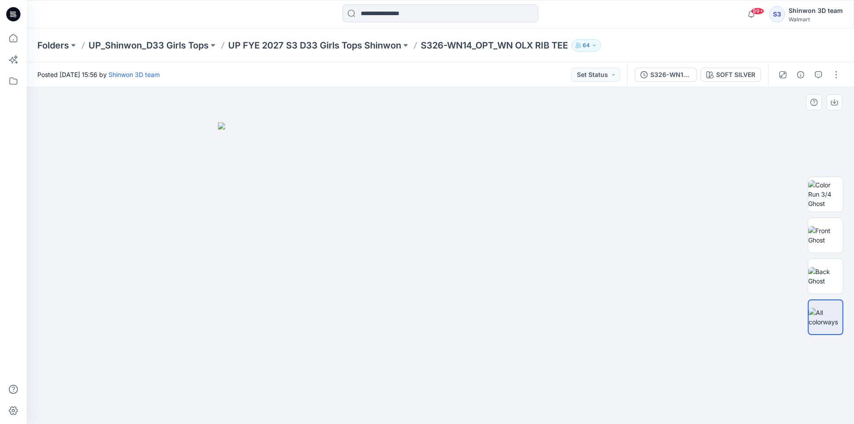
click at [705, 369] on div at bounding box center [441, 255] width 828 height 337
click at [701, 315] on div at bounding box center [441, 255] width 828 height 337
click at [707, 392] on div at bounding box center [441, 255] width 828 height 337
click at [344, 77] on div "Posted [DATE] 15:56 by Shinwon 3D team Set Status" at bounding box center [327, 74] width 601 height 24
click at [655, 177] on img at bounding box center [440, 273] width 445 height 302
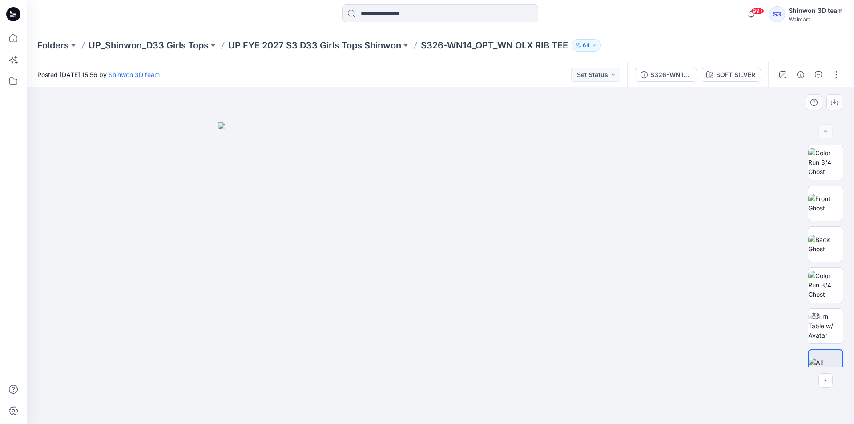
click at [671, 337] on div at bounding box center [441, 255] width 828 height 337
click at [837, 75] on button "button" at bounding box center [836, 75] width 14 height 14
click at [780, 124] on p "Edit" at bounding box center [779, 120] width 11 height 9
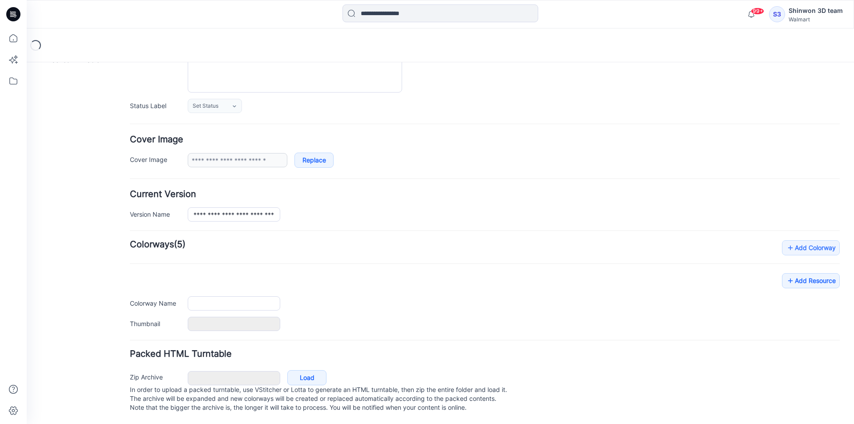
type input "**********"
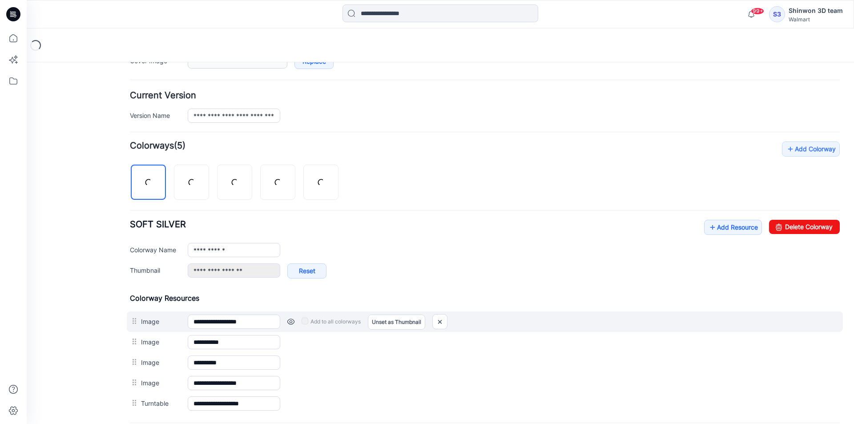
scroll to position [287, 0]
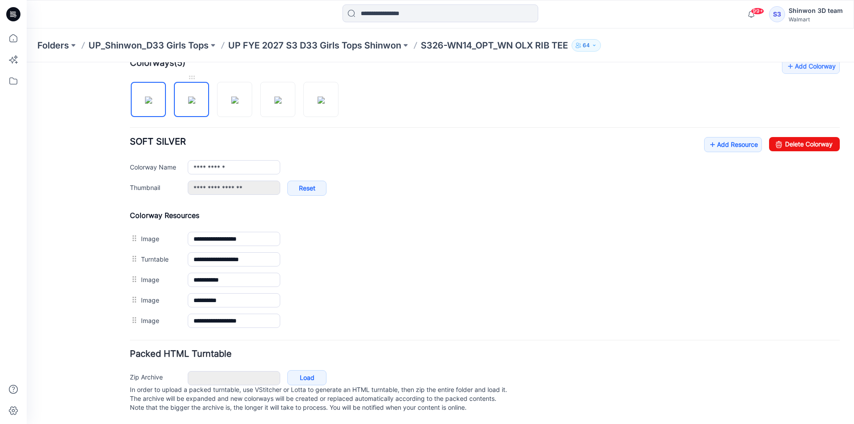
click at [194, 101] on img at bounding box center [191, 100] width 7 height 7
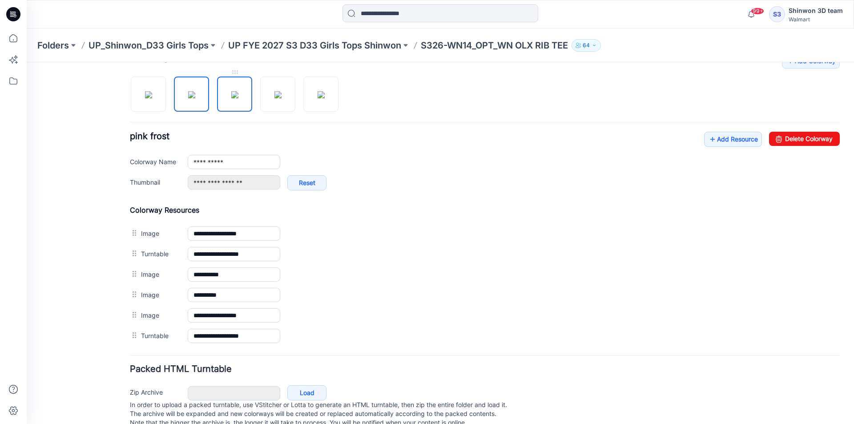
click at [235, 91] on img at bounding box center [234, 94] width 7 height 7
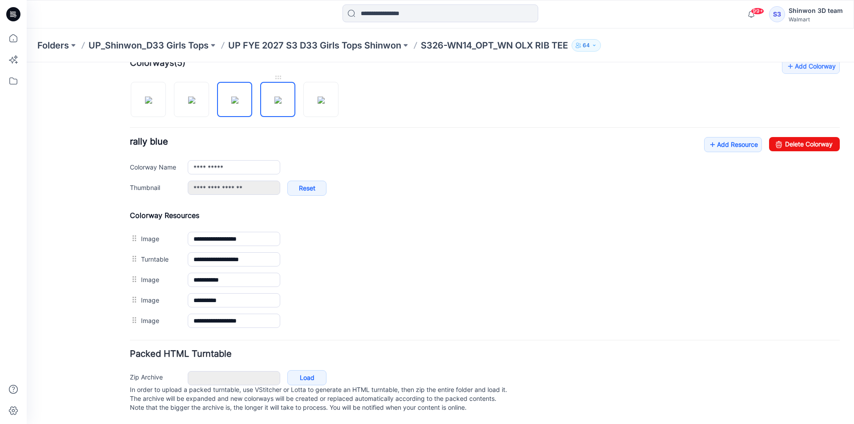
click at [277, 104] on img at bounding box center [278, 100] width 7 height 7
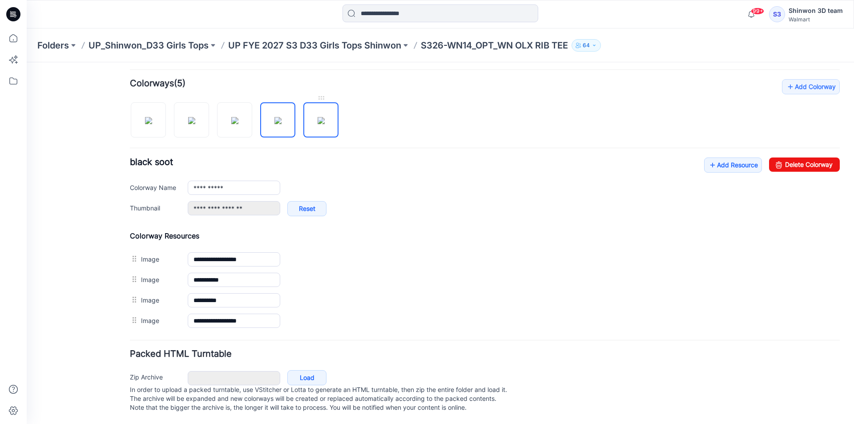
click at [318, 117] on img at bounding box center [321, 120] width 7 height 7
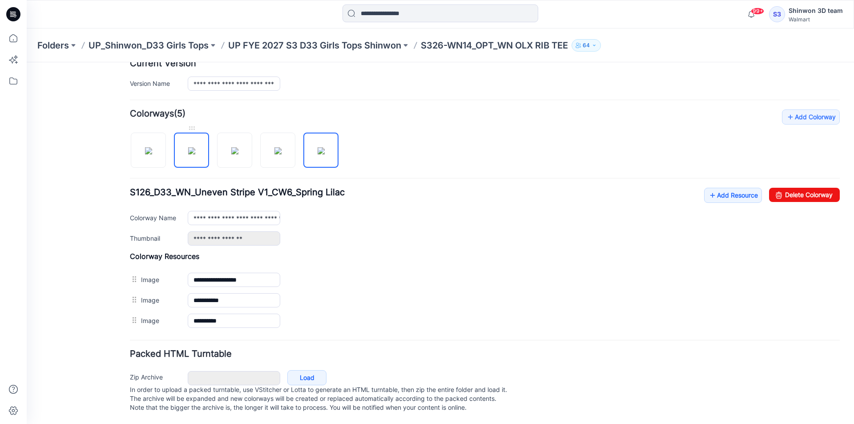
click at [188, 152] on img at bounding box center [191, 150] width 7 height 7
type input "**********"
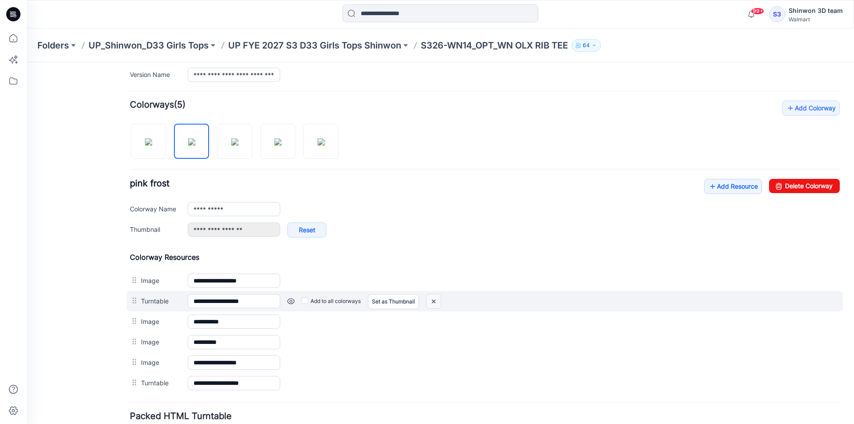
drag, startPoint x: 431, startPoint y: 305, endPoint x: 499, endPoint y: 108, distance: 208.7
click at [431, 305] on img at bounding box center [434, 301] width 14 height 15
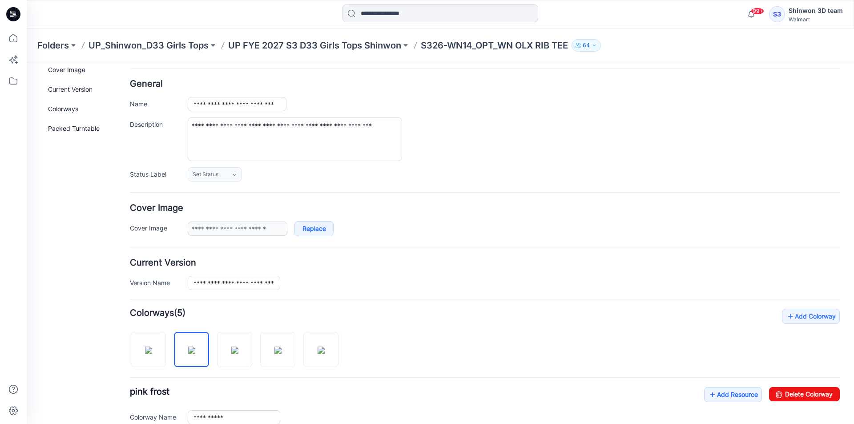
scroll to position [0, 0]
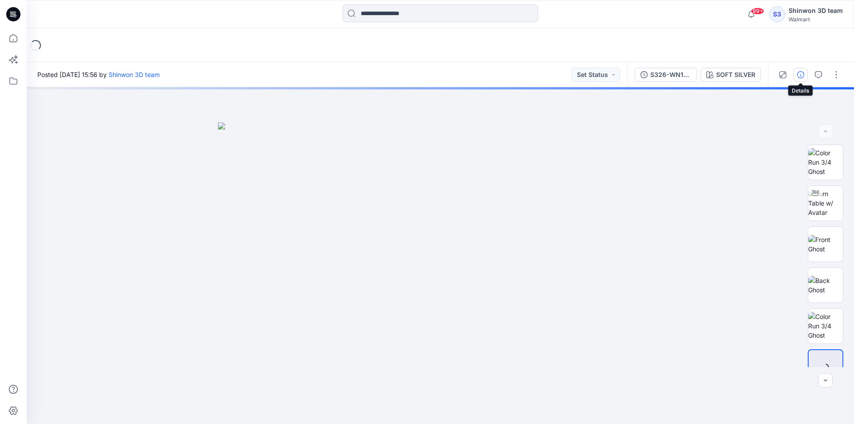
click at [800, 75] on icon "button" at bounding box center [800, 74] width 7 height 7
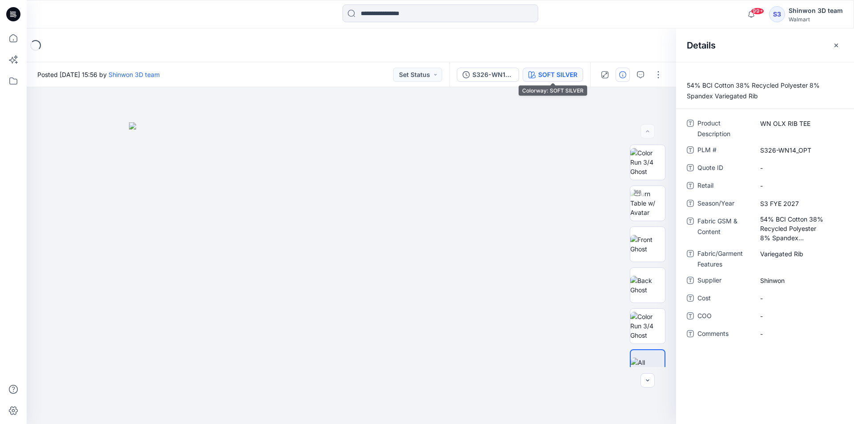
click at [547, 71] on div "SOFT SILVER" at bounding box center [557, 75] width 39 height 10
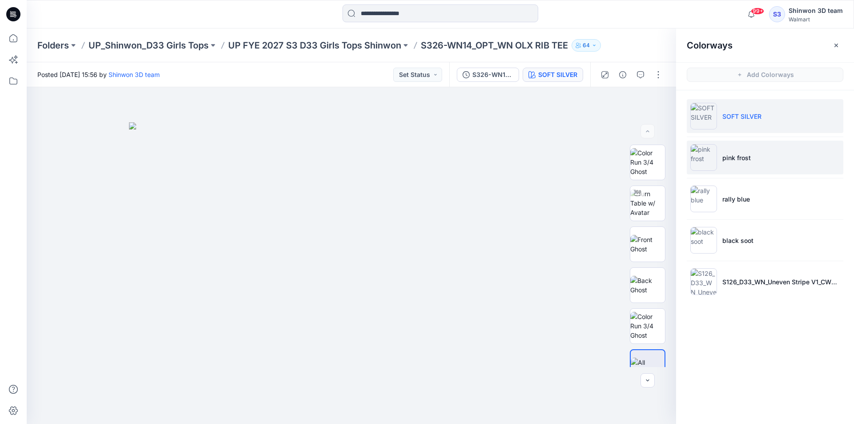
click at [745, 133] on ul "SOFT SILVER pink frost rally blue black soot S126_D33_WN_Uneven Stripe V1_CW6_S…" at bounding box center [765, 198] width 178 height 217
click at [738, 165] on li "pink frost" at bounding box center [765, 158] width 157 height 34
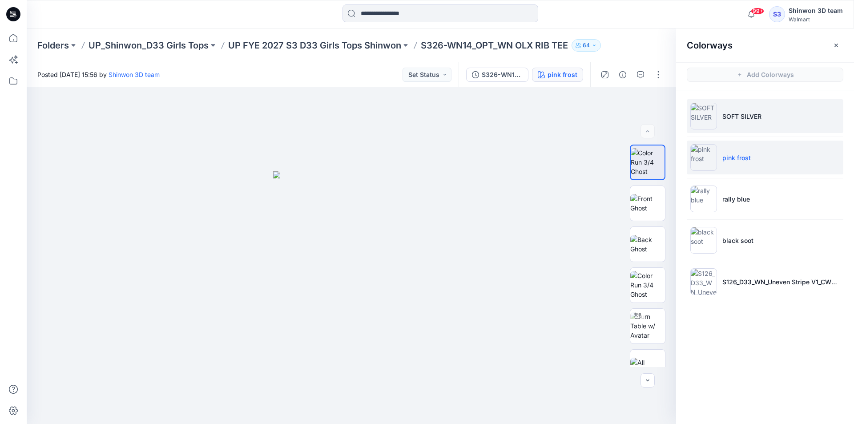
click at [742, 117] on p "SOFT SILVER" at bounding box center [742, 116] width 39 height 9
click at [740, 158] on p "pink frost" at bounding box center [737, 157] width 28 height 9
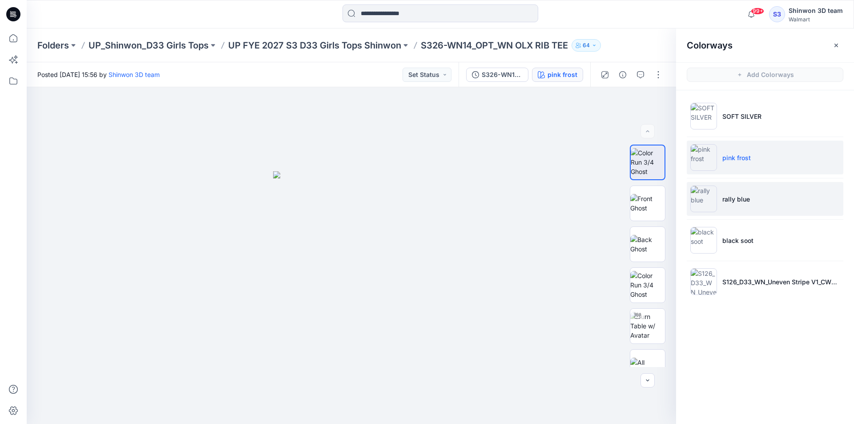
click at [740, 192] on li "rally blue" at bounding box center [765, 199] width 157 height 34
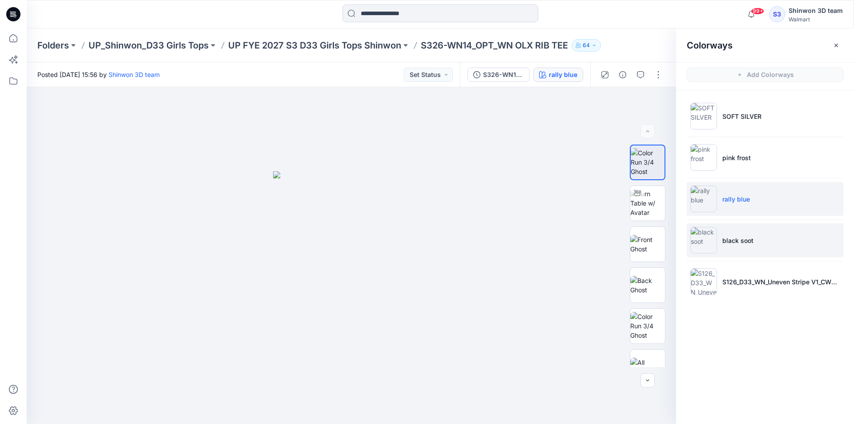
click at [740, 237] on p "black soot" at bounding box center [738, 240] width 31 height 9
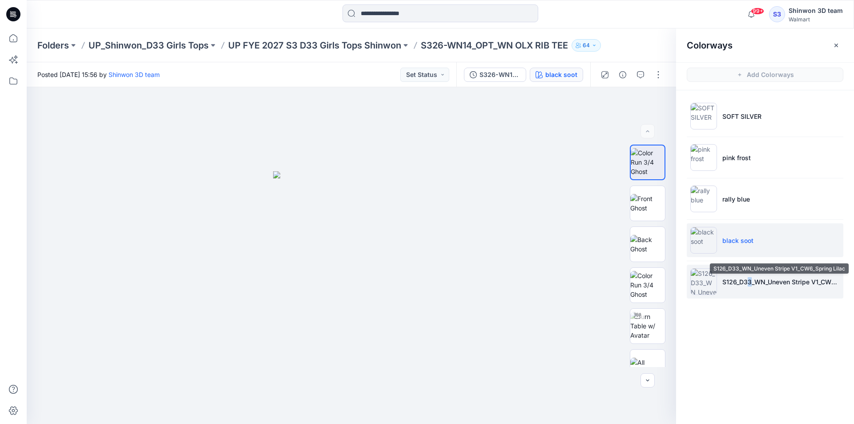
click at [745, 279] on p "S126_D33_WN_Uneven Stripe V1_CW6_Spring Lilac" at bounding box center [781, 281] width 117 height 9
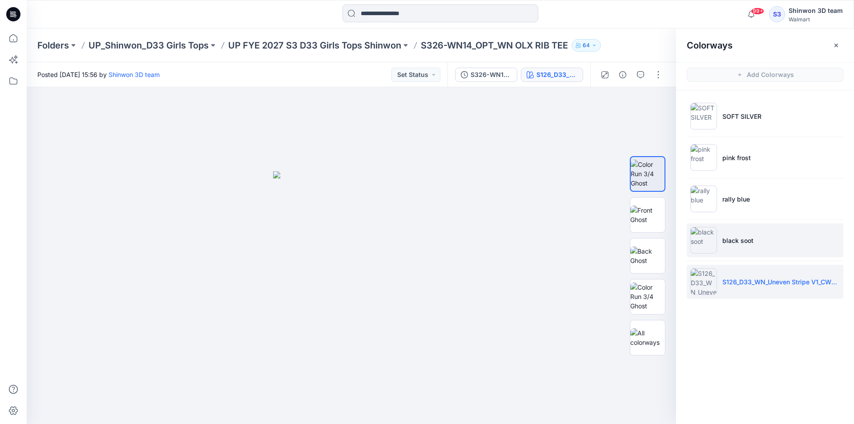
click at [744, 252] on li "black soot" at bounding box center [765, 240] width 157 height 34
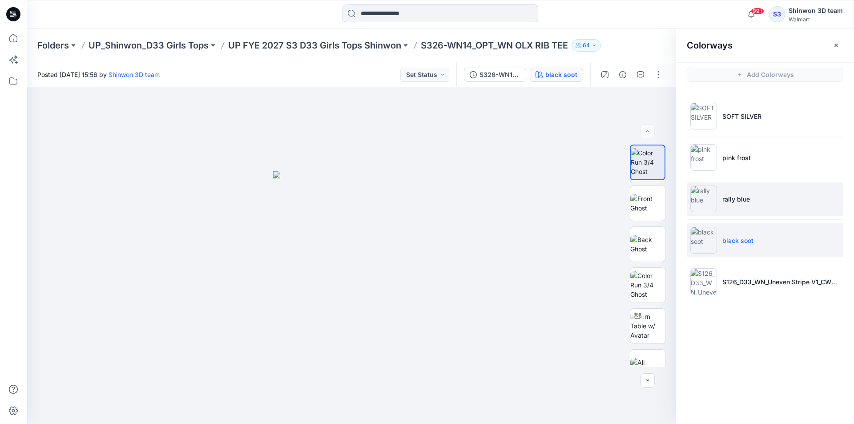
click at [730, 207] on li "rally blue" at bounding box center [765, 199] width 157 height 34
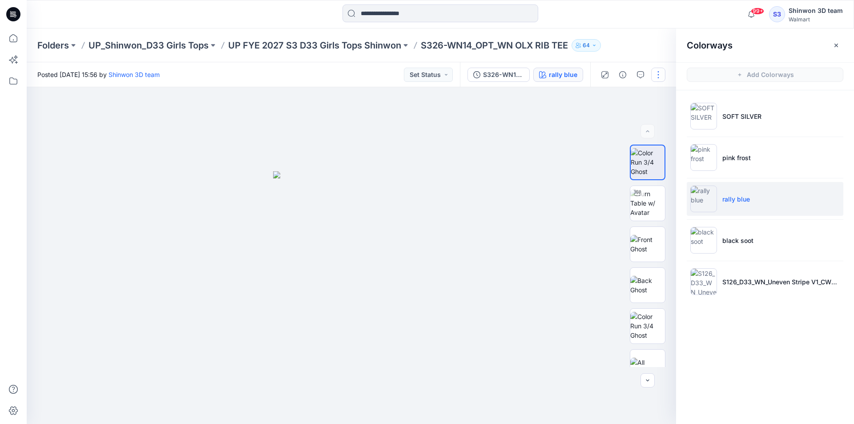
click at [657, 76] on button "button" at bounding box center [658, 75] width 14 height 14
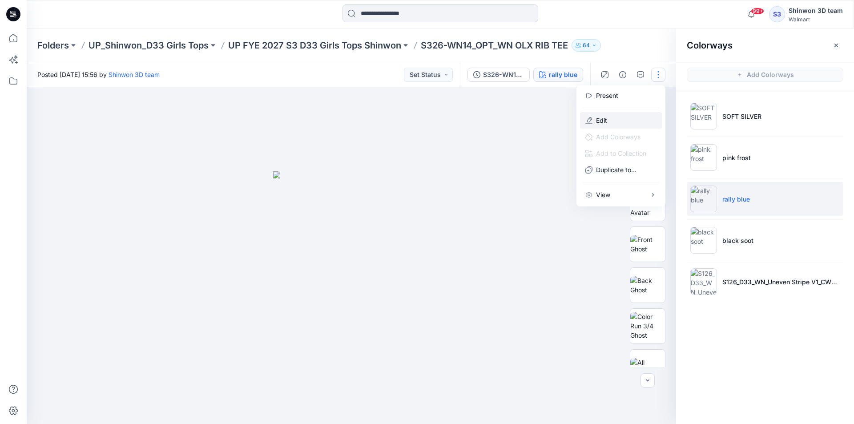
click at [612, 119] on button "Edit" at bounding box center [621, 120] width 82 height 16
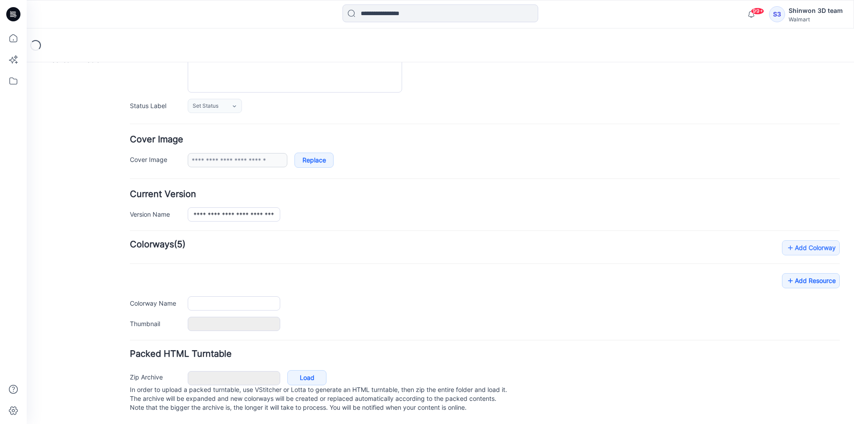
type input "**********"
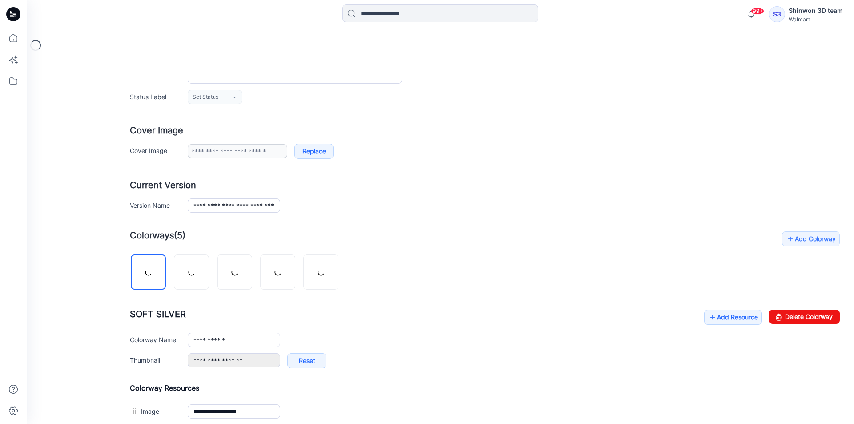
scroll to position [287, 0]
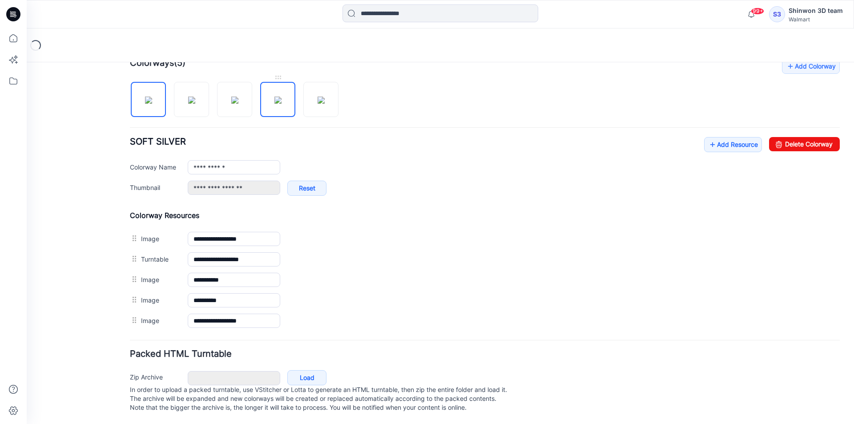
click at [275, 102] on img at bounding box center [278, 100] width 7 height 7
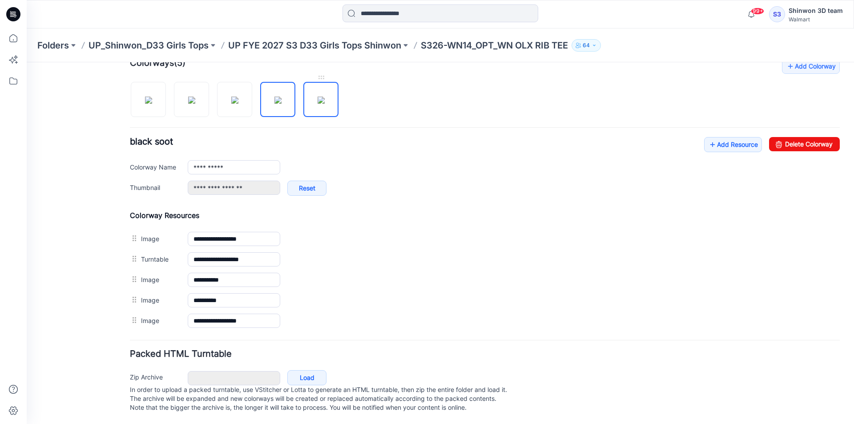
click at [318, 97] on img at bounding box center [321, 100] width 7 height 7
click at [282, 97] on img at bounding box center [278, 100] width 7 height 7
click at [318, 100] on img at bounding box center [321, 100] width 7 height 7
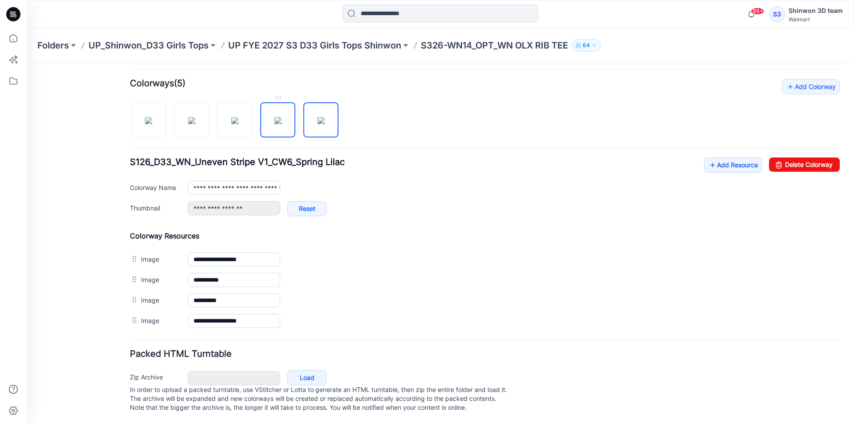
click at [282, 117] on img at bounding box center [278, 120] width 7 height 7
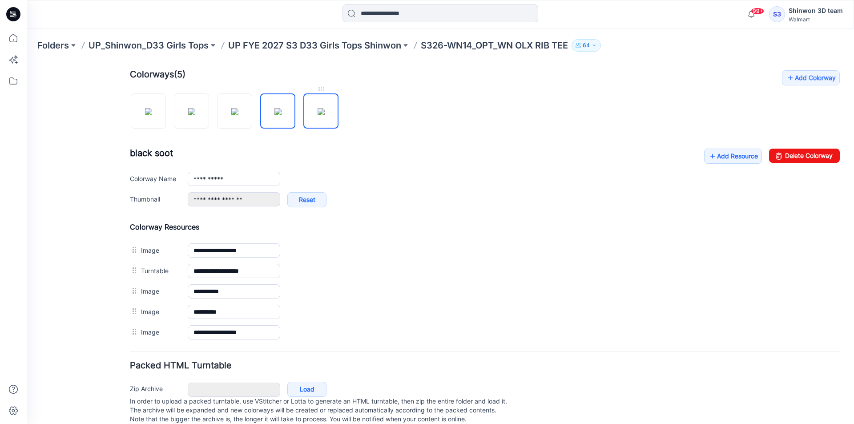
click at [318, 115] on img at bounding box center [321, 111] width 7 height 7
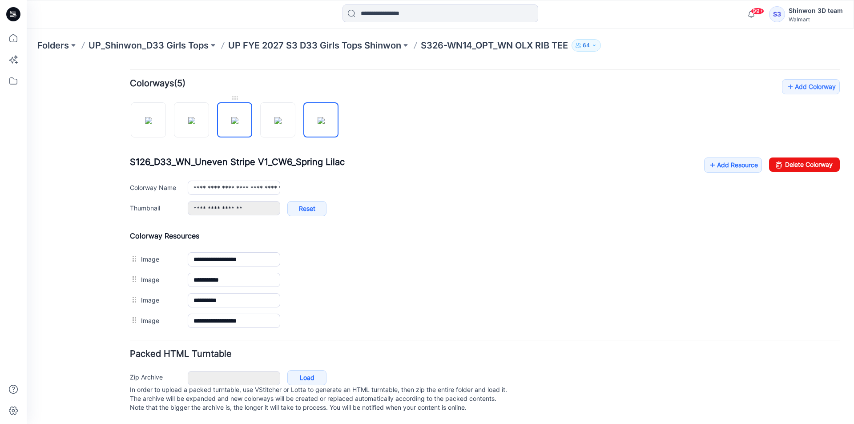
click at [239, 118] on img at bounding box center [234, 120] width 7 height 7
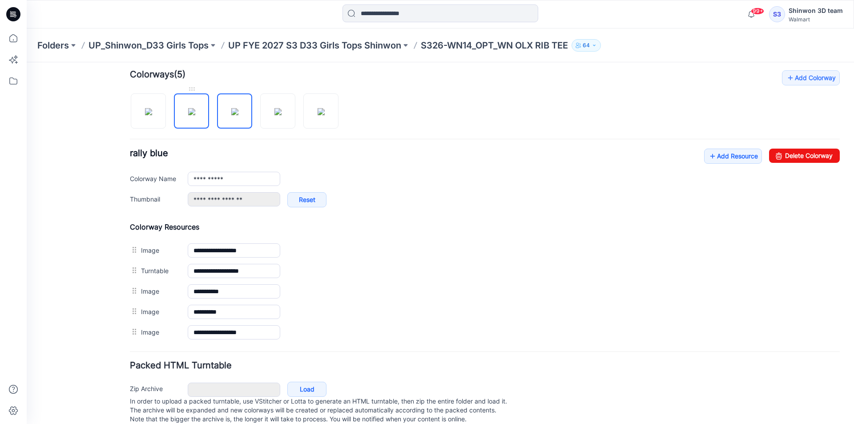
click at [195, 115] on img at bounding box center [191, 111] width 7 height 7
click at [145, 114] on img at bounding box center [148, 111] width 7 height 7
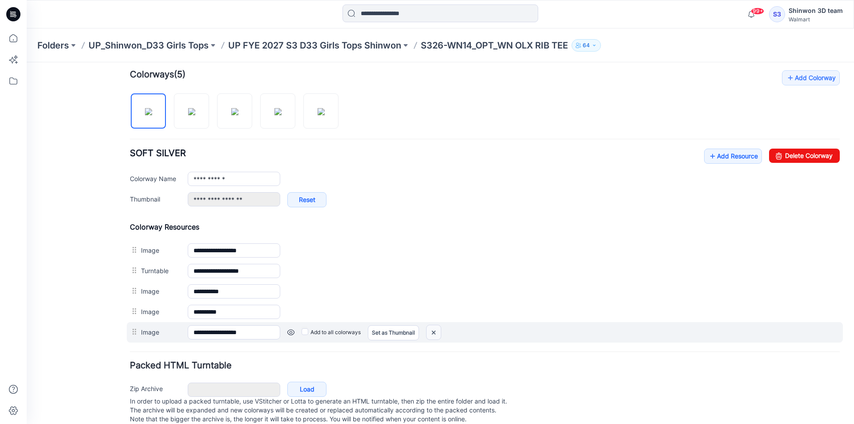
drag, startPoint x: 441, startPoint y: 333, endPoint x: 499, endPoint y: 106, distance: 234.2
click at [441, 333] on img at bounding box center [434, 332] width 14 height 15
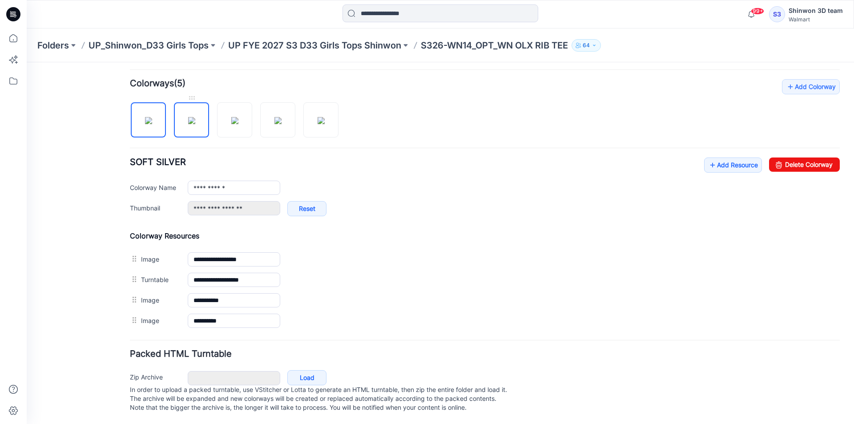
click at [188, 117] on img at bounding box center [191, 120] width 7 height 7
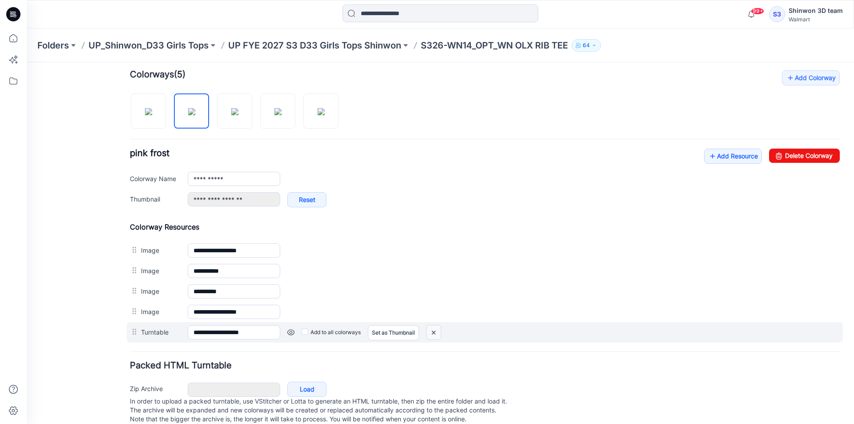
click at [436, 333] on img at bounding box center [434, 332] width 14 height 15
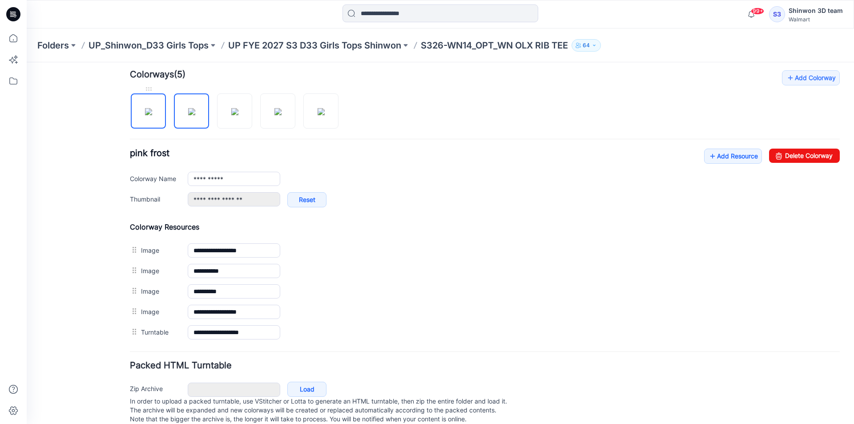
click at [146, 109] on img at bounding box center [148, 111] width 7 height 7
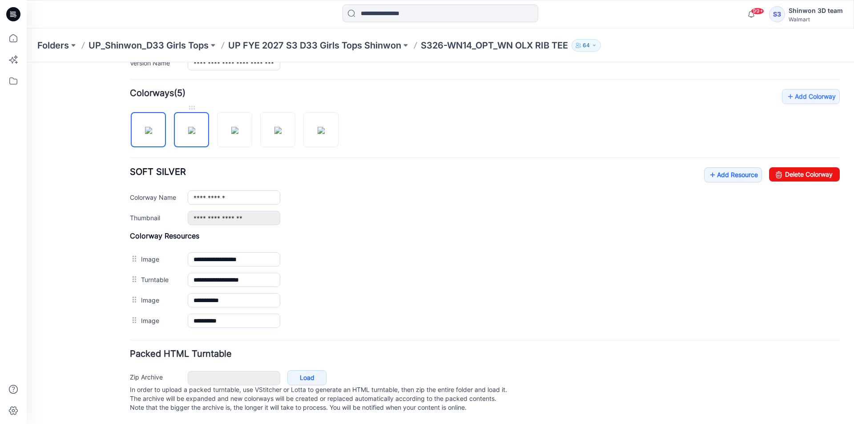
click at [188, 127] on img at bounding box center [191, 130] width 7 height 7
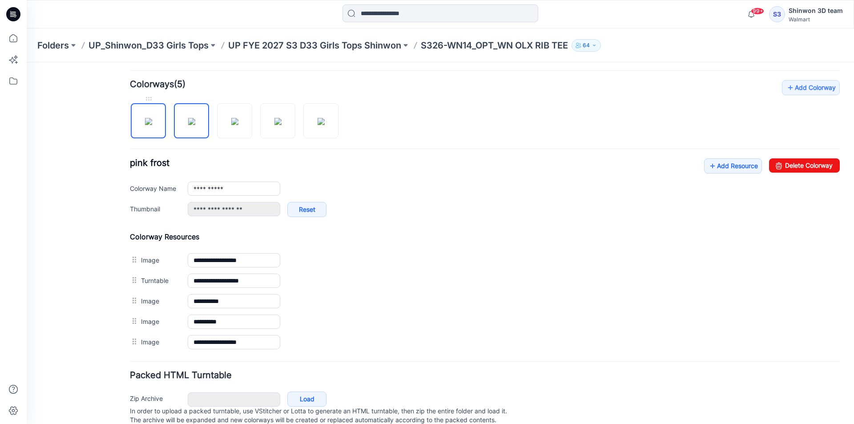
click at [145, 119] on img at bounding box center [148, 121] width 7 height 7
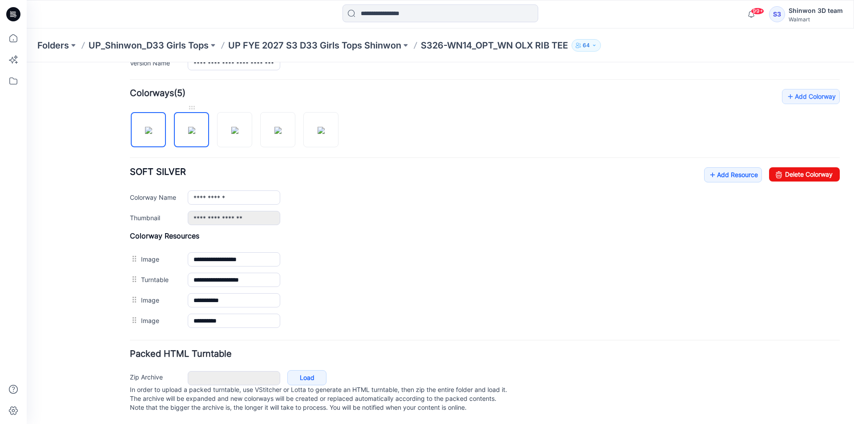
click at [188, 127] on img at bounding box center [191, 130] width 7 height 7
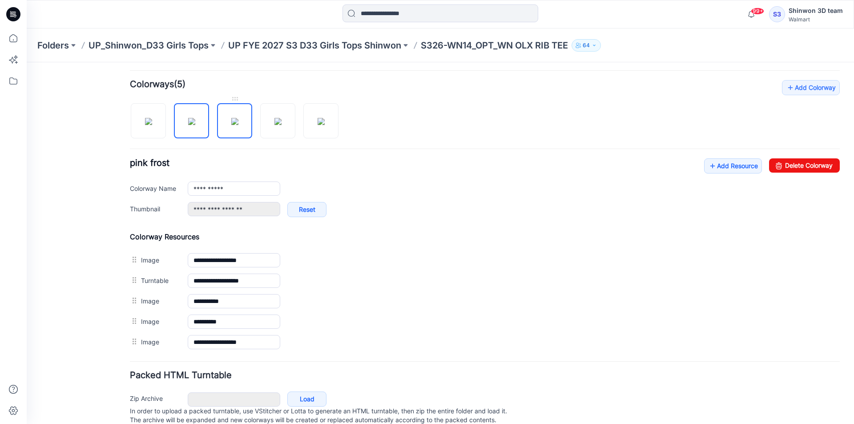
click at [231, 124] on img at bounding box center [234, 121] width 7 height 7
click at [195, 120] on img at bounding box center [191, 121] width 7 height 7
click at [231, 125] on img at bounding box center [234, 121] width 7 height 7
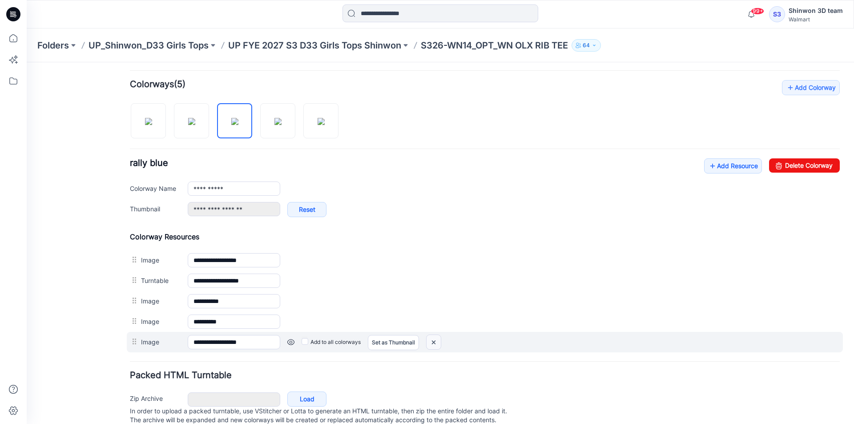
drag, startPoint x: 434, startPoint y: 343, endPoint x: 498, endPoint y: 107, distance: 244.1
click at [434, 343] on img at bounding box center [434, 342] width 14 height 15
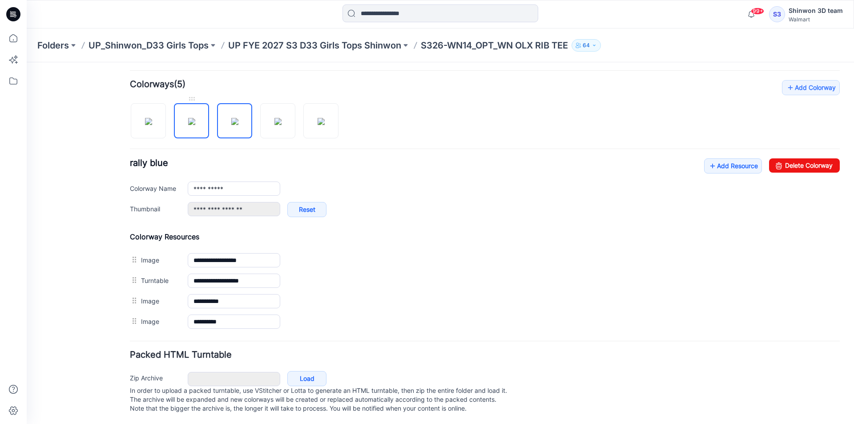
drag, startPoint x: 186, startPoint y: 124, endPoint x: 288, endPoint y: 248, distance: 161.2
click at [188, 124] on img at bounding box center [191, 121] width 7 height 7
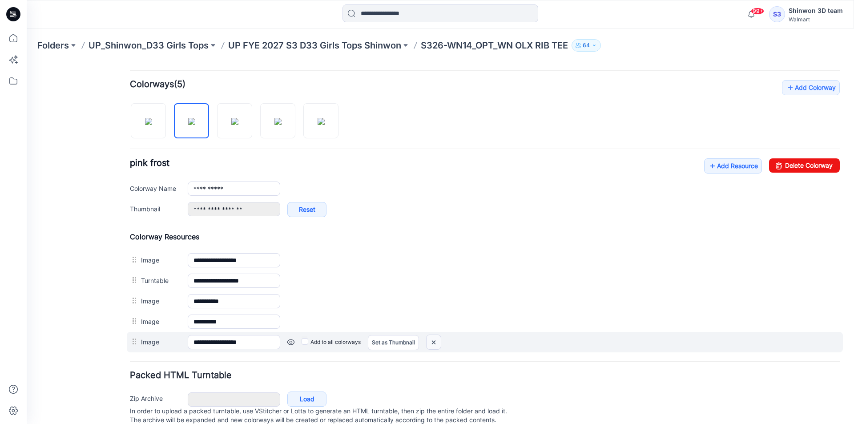
click at [433, 343] on img at bounding box center [434, 342] width 14 height 15
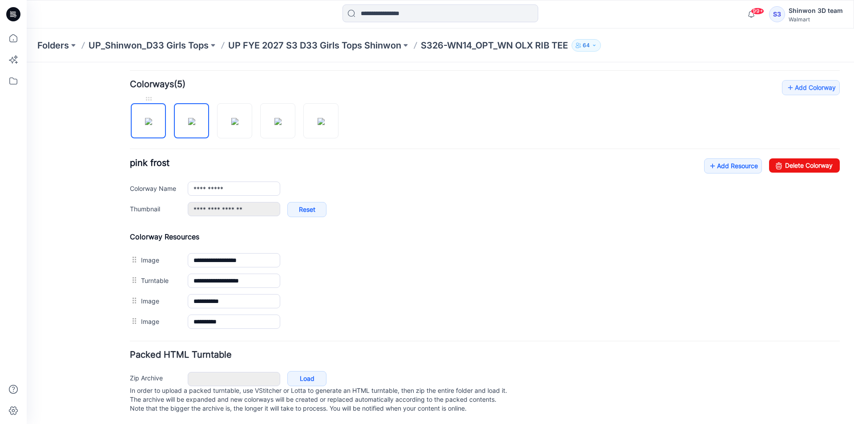
click at [152, 118] on img at bounding box center [148, 121] width 7 height 7
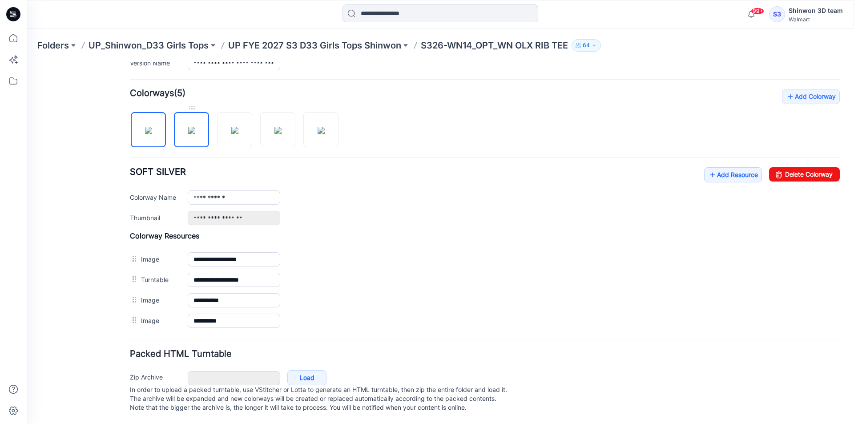
click at [188, 127] on img at bounding box center [191, 130] width 7 height 7
click at [234, 127] on img at bounding box center [234, 130] width 7 height 7
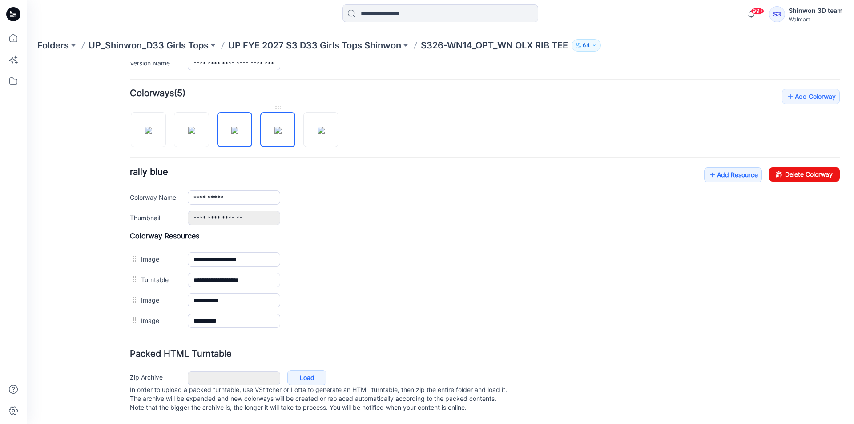
click at [275, 127] on img at bounding box center [278, 130] width 7 height 7
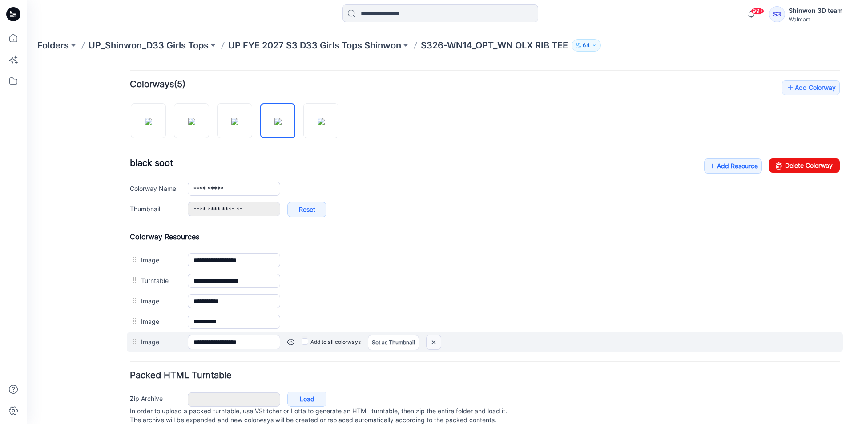
click at [438, 343] on img at bounding box center [434, 342] width 14 height 15
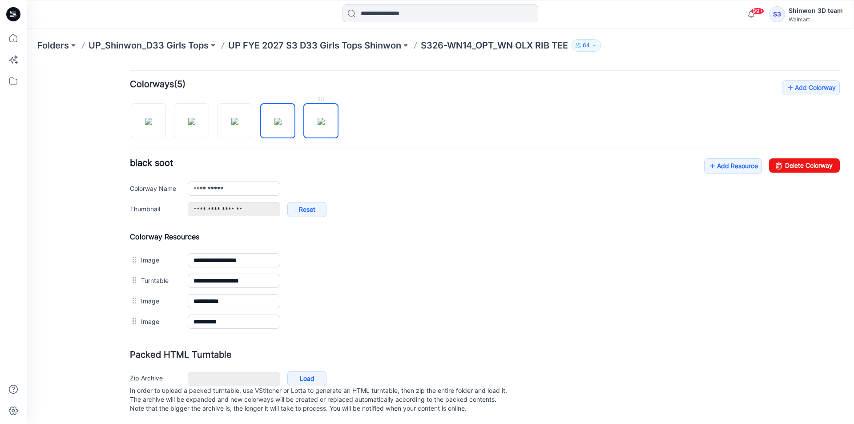
click at [318, 120] on img at bounding box center [321, 121] width 7 height 7
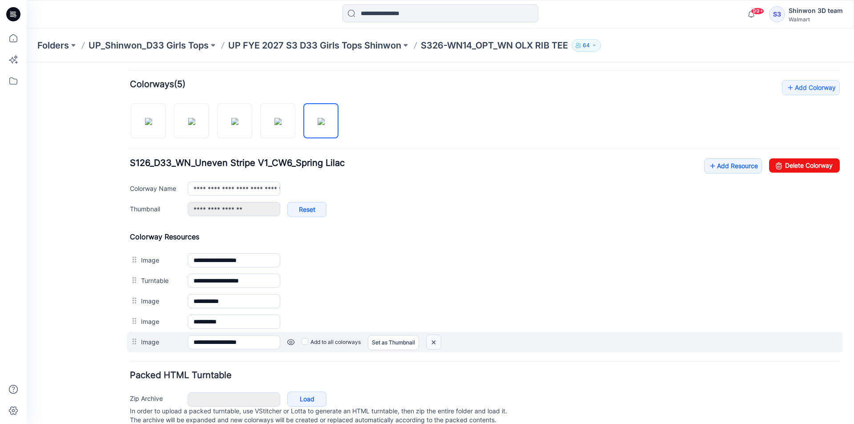
drag, startPoint x: 438, startPoint y: 344, endPoint x: 495, endPoint y: 112, distance: 238.7
click at [438, 344] on img at bounding box center [434, 342] width 14 height 15
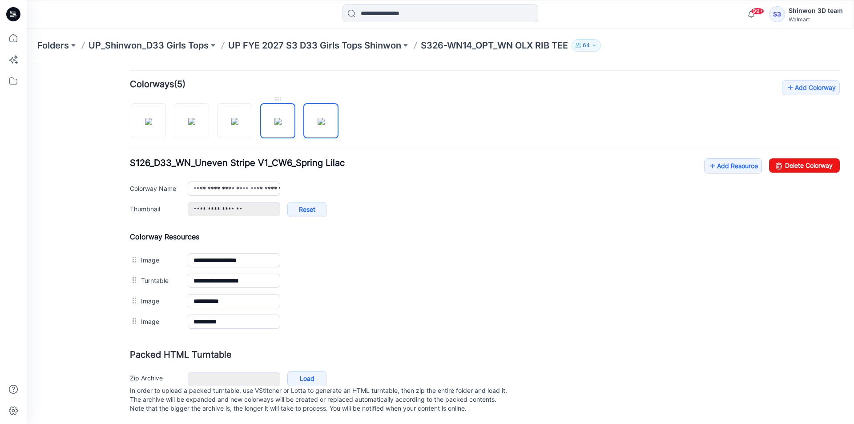
click at [279, 118] on img at bounding box center [278, 121] width 7 height 7
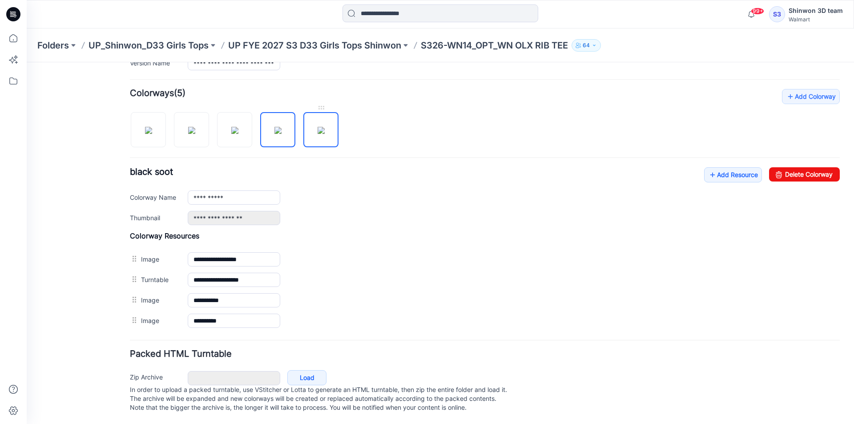
click at [318, 127] on img at bounding box center [321, 130] width 7 height 7
click at [281, 127] on img at bounding box center [278, 130] width 7 height 7
click at [318, 127] on img at bounding box center [321, 130] width 7 height 7
drag, startPoint x: 290, startPoint y: 124, endPoint x: 262, endPoint y: 124, distance: 27.6
click at [282, 127] on img at bounding box center [278, 130] width 7 height 7
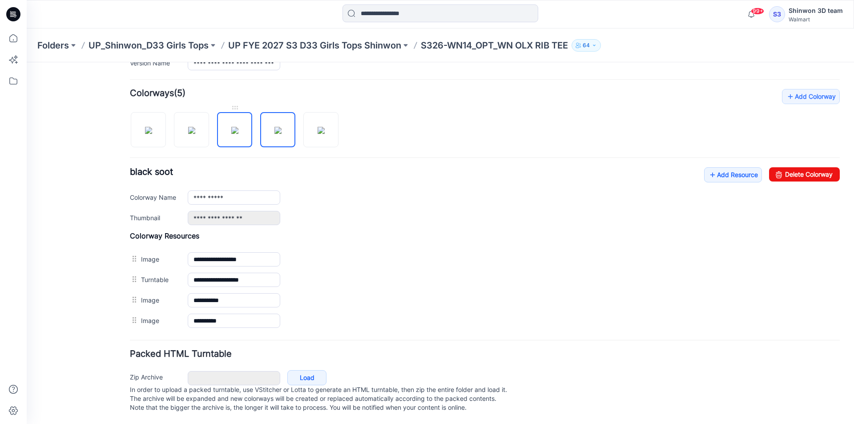
click at [239, 127] on img at bounding box center [234, 130] width 7 height 7
click at [192, 127] on img at bounding box center [191, 130] width 7 height 7
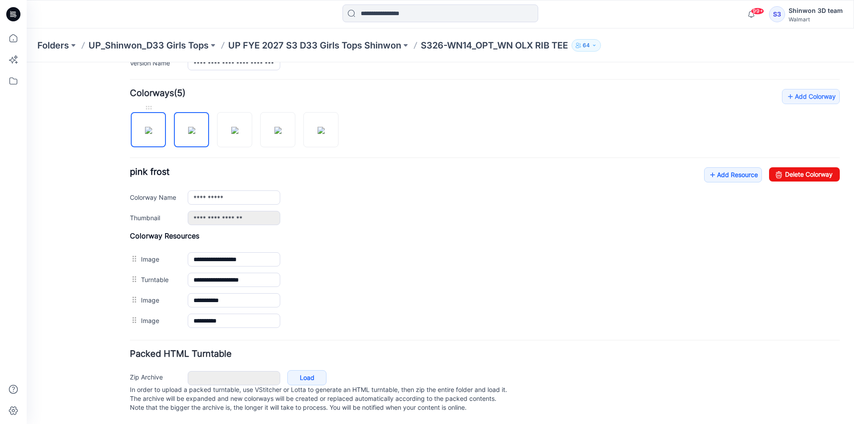
click at [146, 128] on img at bounding box center [148, 130] width 7 height 7
type input "**********"
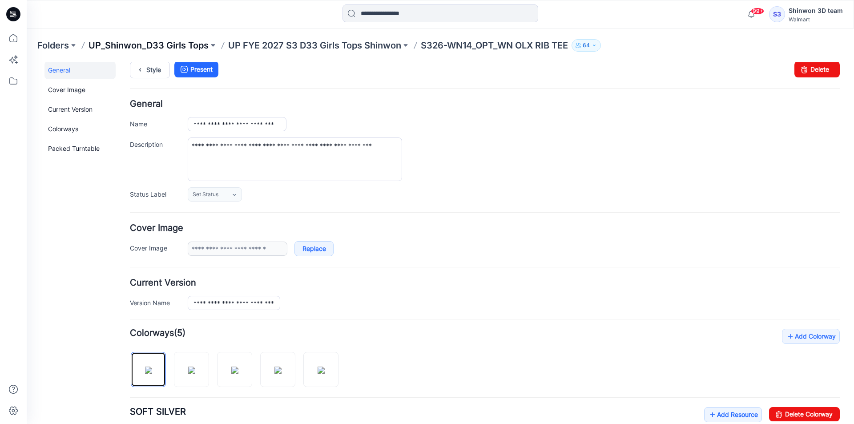
scroll to position [0, 0]
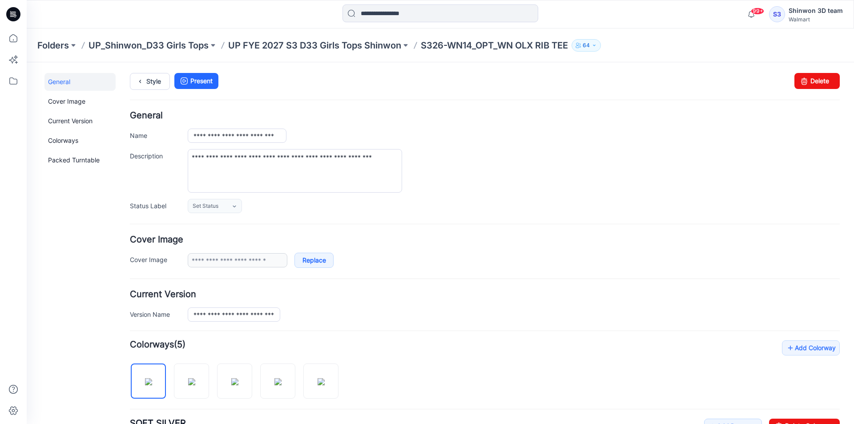
drag, startPoint x: 152, startPoint y: 69, endPoint x: 148, endPoint y: 77, distance: 8.4
click at [151, 70] on div "**********" at bounding box center [435, 368] width 817 height 613
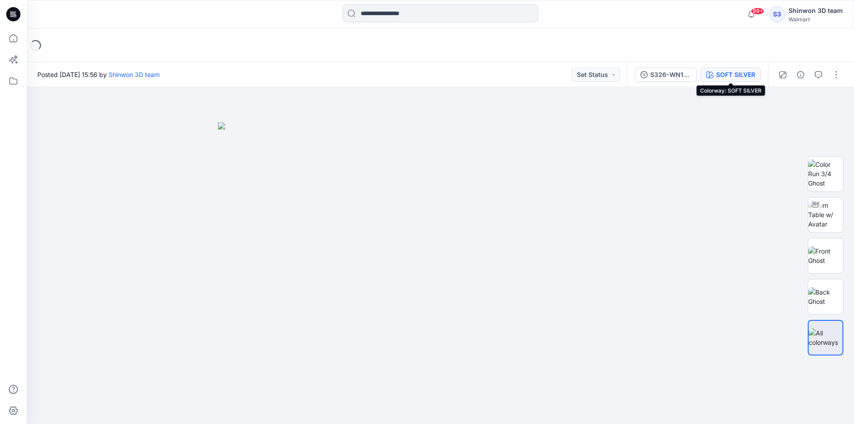
click at [744, 76] on div "SOFT SILVER" at bounding box center [735, 75] width 39 height 10
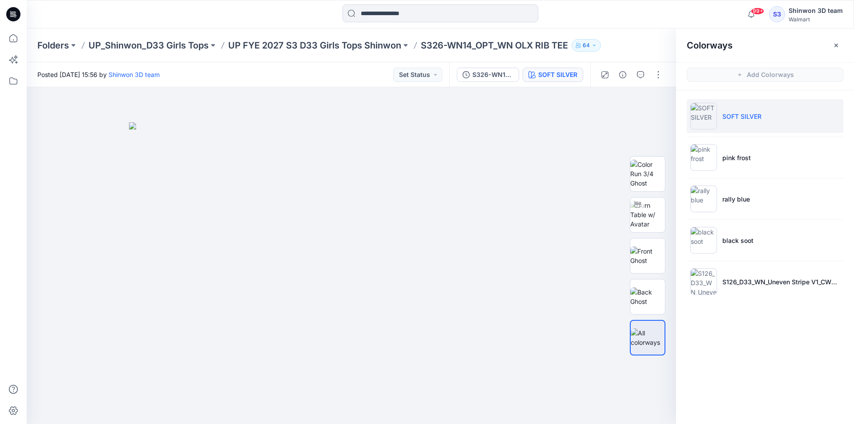
drag, startPoint x: 740, startPoint y: 129, endPoint x: 730, endPoint y: 181, distance: 52.0
click at [740, 131] on li "SOFT SILVER" at bounding box center [765, 116] width 157 height 34
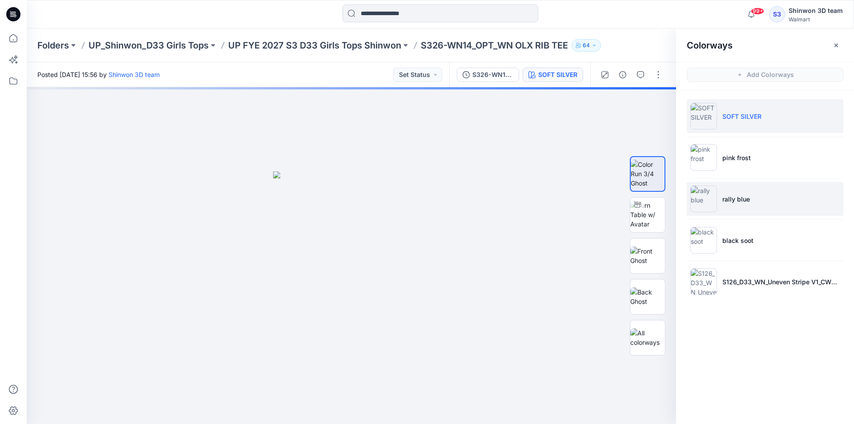
drag, startPoint x: 735, startPoint y: 170, endPoint x: 739, endPoint y: 200, distance: 30.1
click at [735, 170] on li "pink frost" at bounding box center [765, 158] width 157 height 34
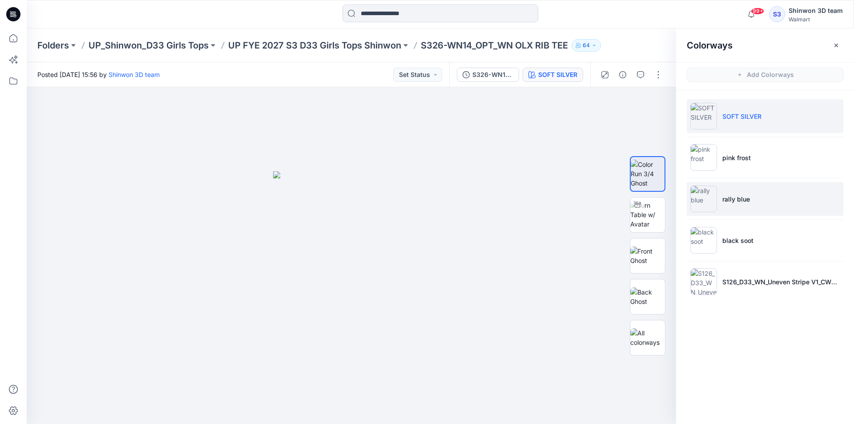
drag, startPoint x: 737, startPoint y: 207, endPoint x: 740, endPoint y: 241, distance: 34.4
click at [736, 207] on li "rally blue" at bounding box center [765, 199] width 157 height 34
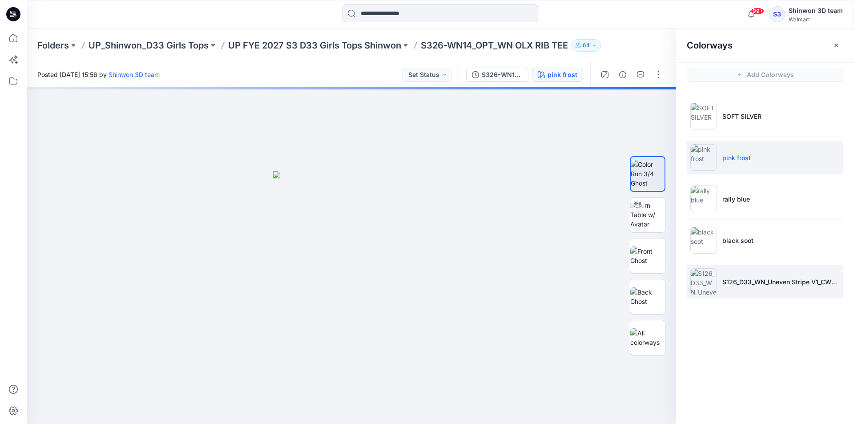
drag, startPoint x: 741, startPoint y: 244, endPoint x: 750, endPoint y: 266, distance: 24.1
click at [741, 245] on p "black soot" at bounding box center [738, 240] width 31 height 9
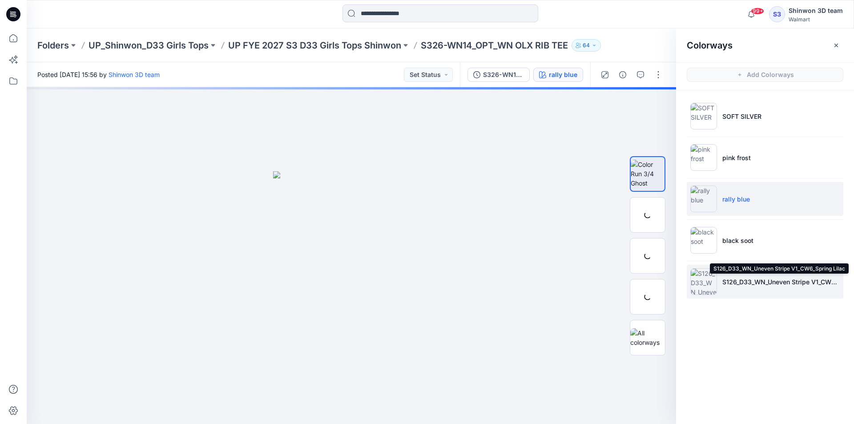
click at [753, 281] on p "S126_D33_WN_Uneven Stripe V1_CW6_Spring Lilac" at bounding box center [781, 281] width 117 height 9
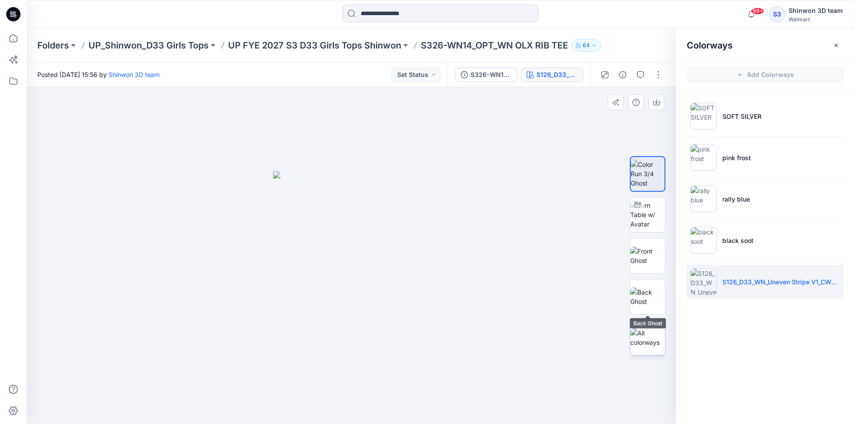
click at [647, 324] on div at bounding box center [648, 256] width 36 height 222
click at [647, 330] on img at bounding box center [648, 337] width 35 height 19
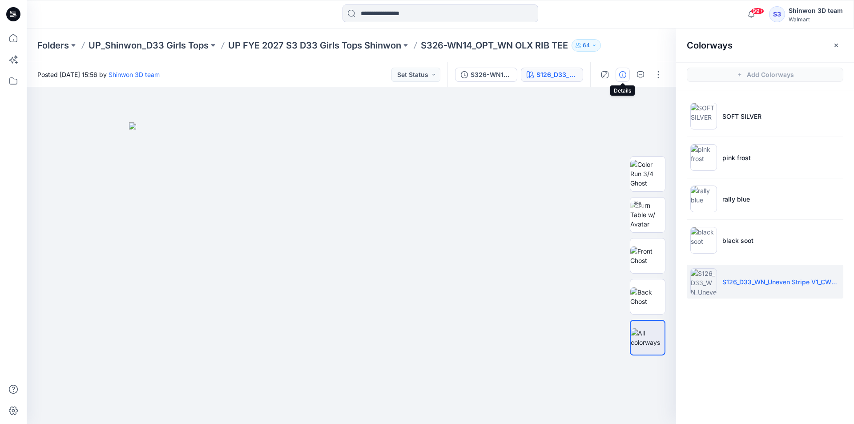
click at [621, 73] on icon "button" at bounding box center [622, 74] width 7 height 7
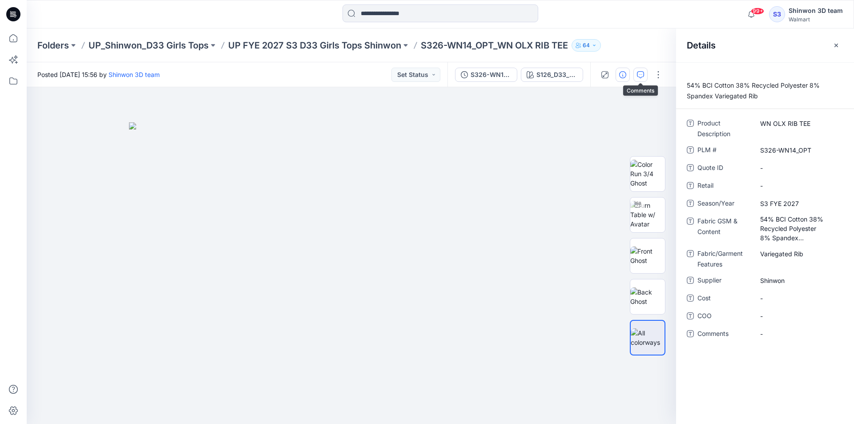
click at [639, 73] on icon "button" at bounding box center [640, 74] width 7 height 7
